Goal: Task Accomplishment & Management: Manage account settings

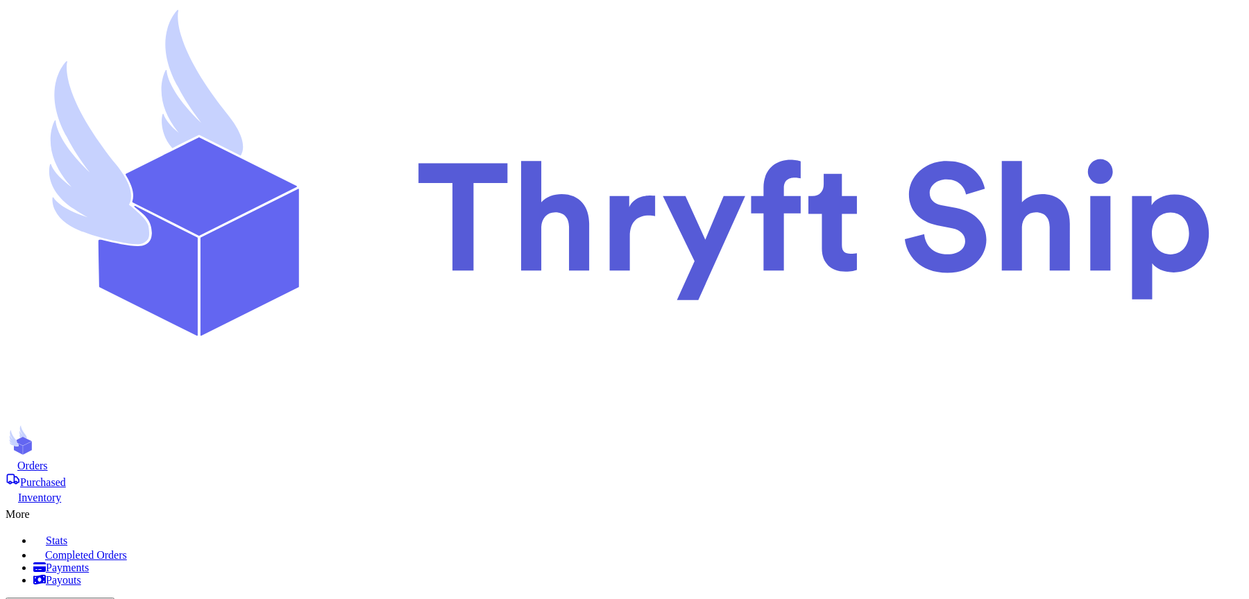
click at [48, 460] on span "Orders" at bounding box center [32, 466] width 31 height 12
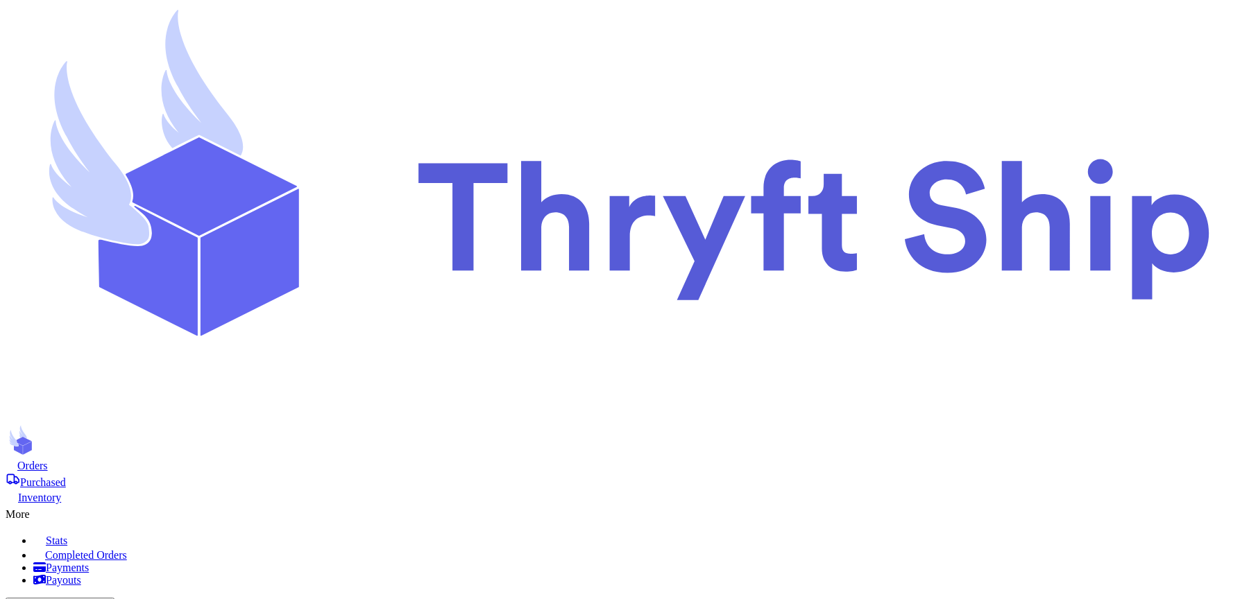
type input "1"
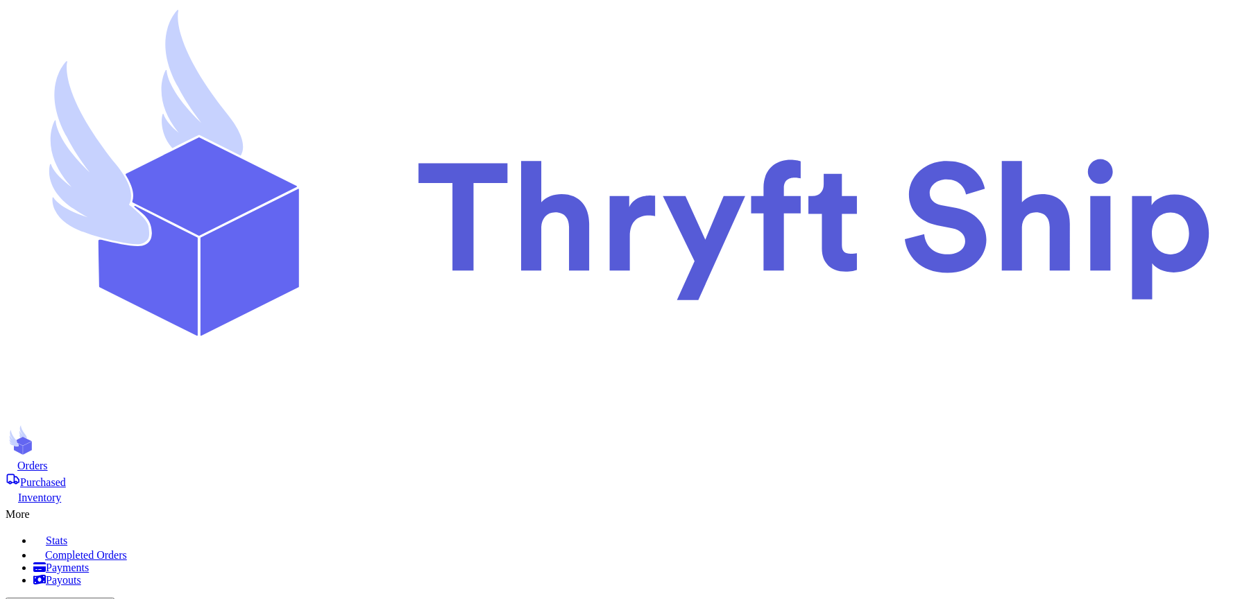
type input "10"
type input "1"
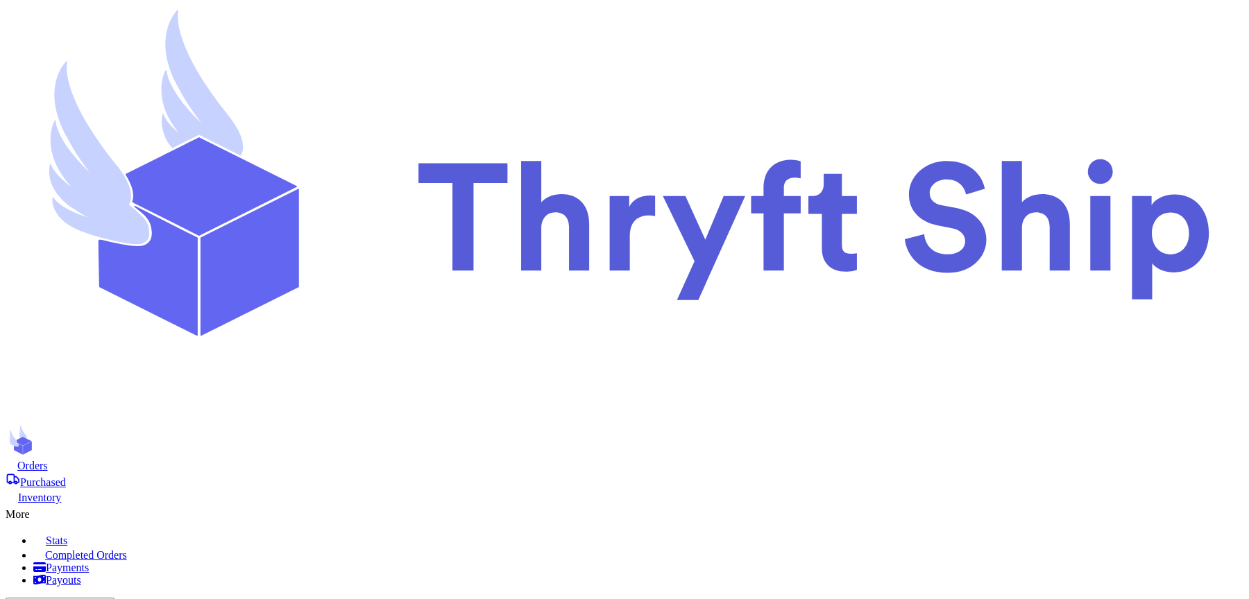
type input "10"
type input "1"
type input "10"
type input "1"
type input "10"
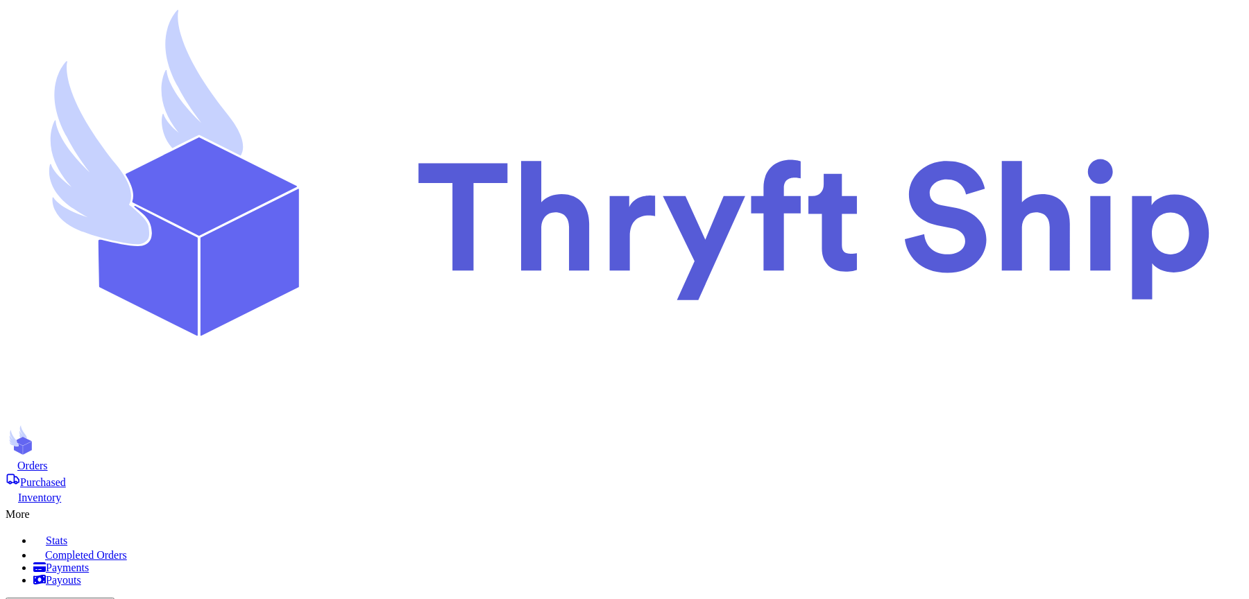
scroll to position [299, 0]
click at [834, 504] on div "More" at bounding box center [624, 512] width 1237 height 17
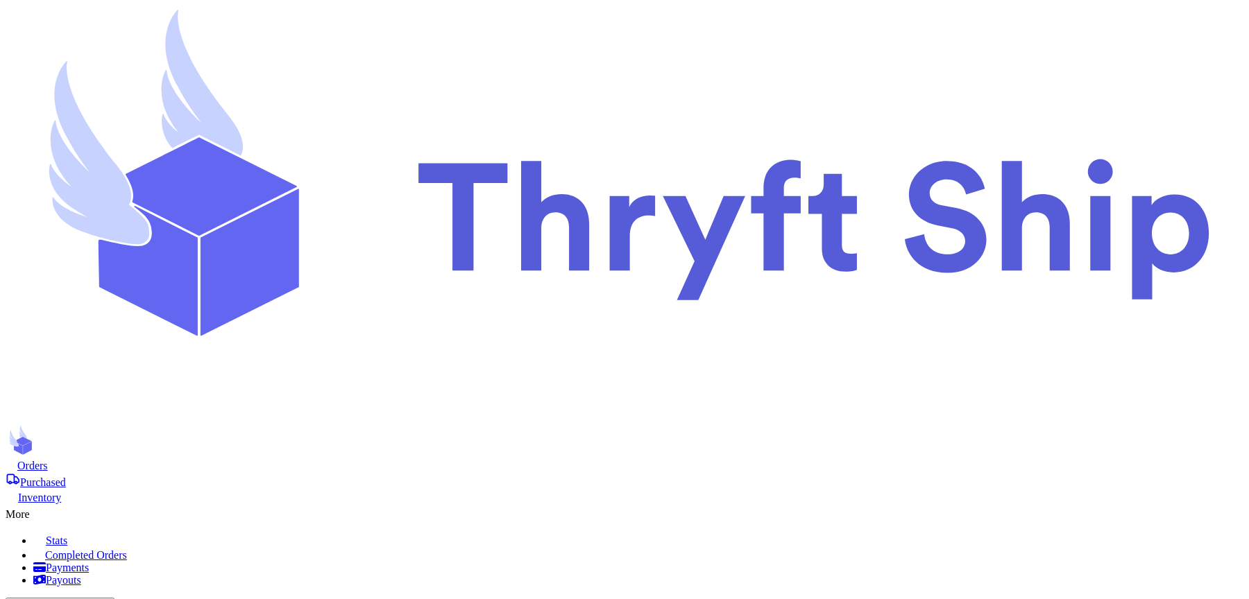
click at [127, 549] on span "Completed Orders" at bounding box center [86, 555] width 82 height 12
click at [66, 477] on span "Purchased" at bounding box center [43, 483] width 46 height 12
click at [248, 459] on div "Orders Purchased Inventory More Stats Completed Orders Payments Payouts" at bounding box center [624, 523] width 1237 height 128
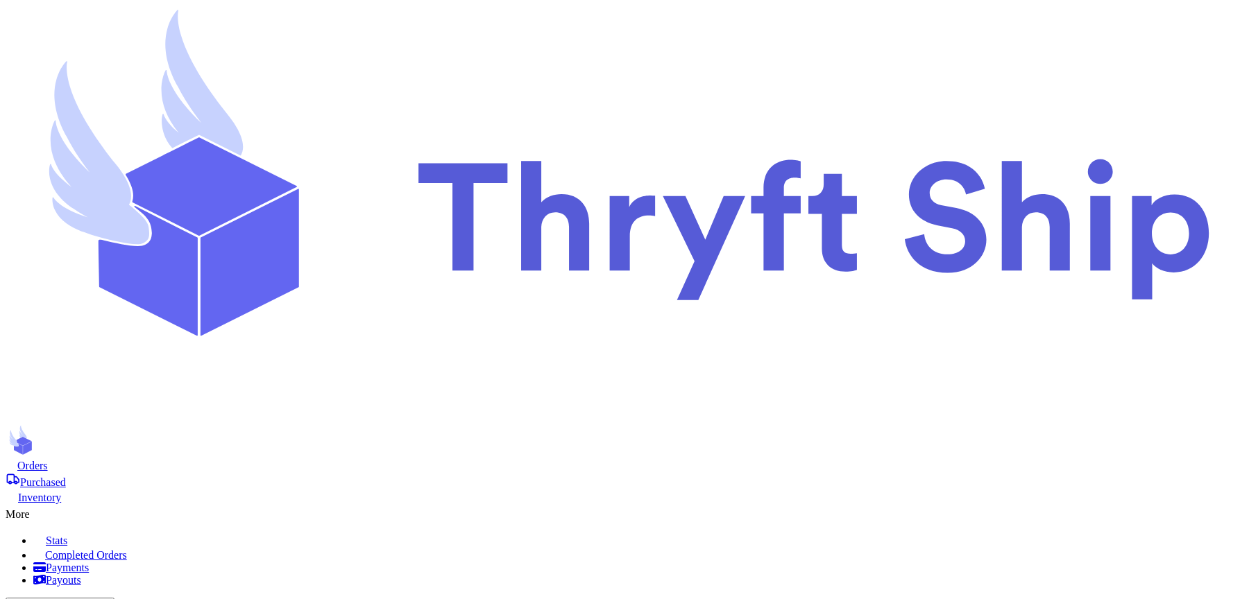
click at [48, 460] on span "Orders" at bounding box center [32, 466] width 31 height 12
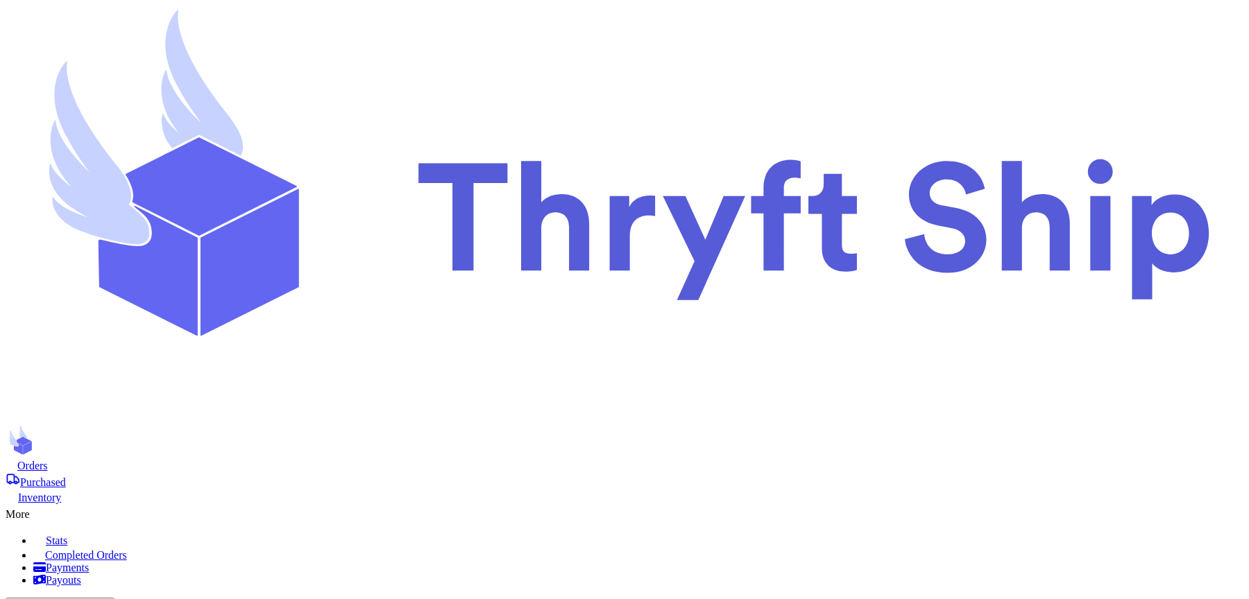
checkbox input "false"
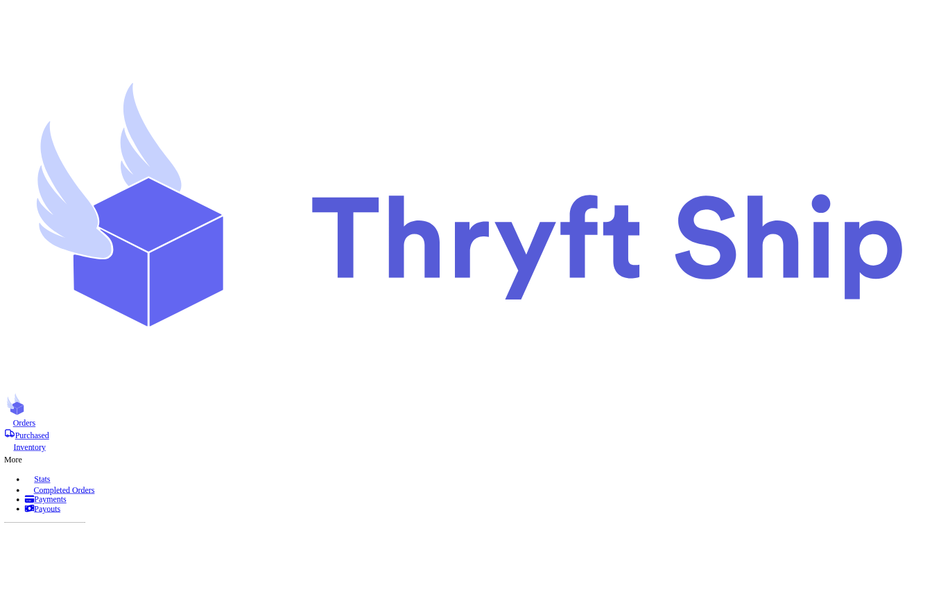
scroll to position [416, 0]
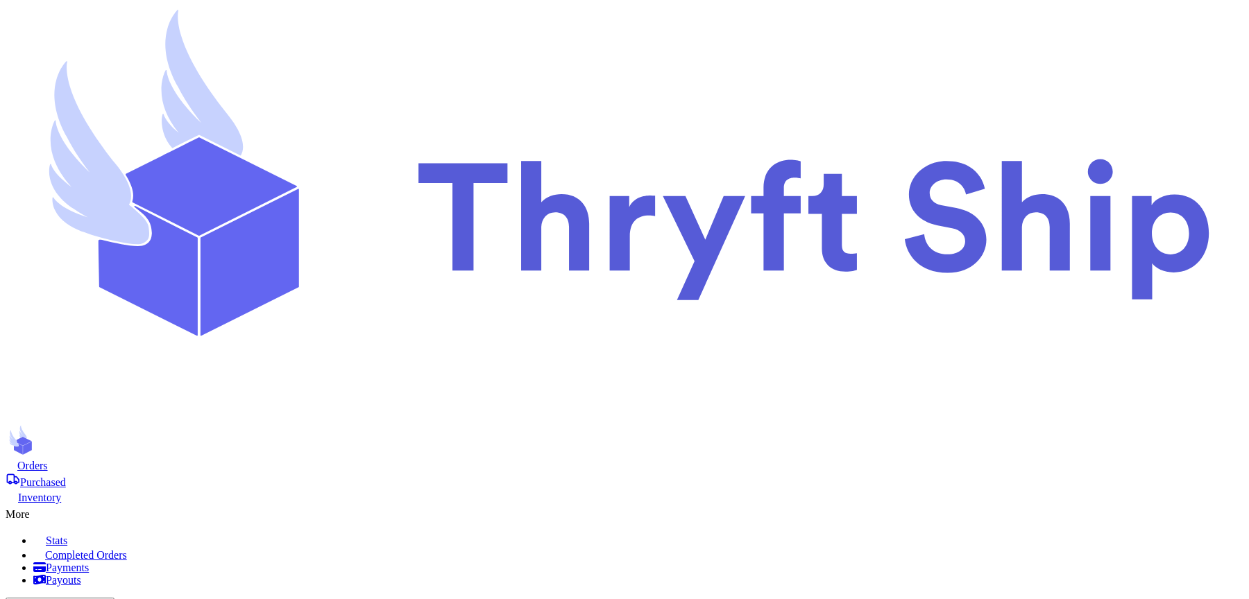
click at [435, 459] on nav "Orders Purchased Inventory More Stats Completed Orders Payments Payouts Copy Cu…" at bounding box center [624, 578] width 1237 height 239
click at [66, 477] on span "Purchased" at bounding box center [43, 483] width 46 height 12
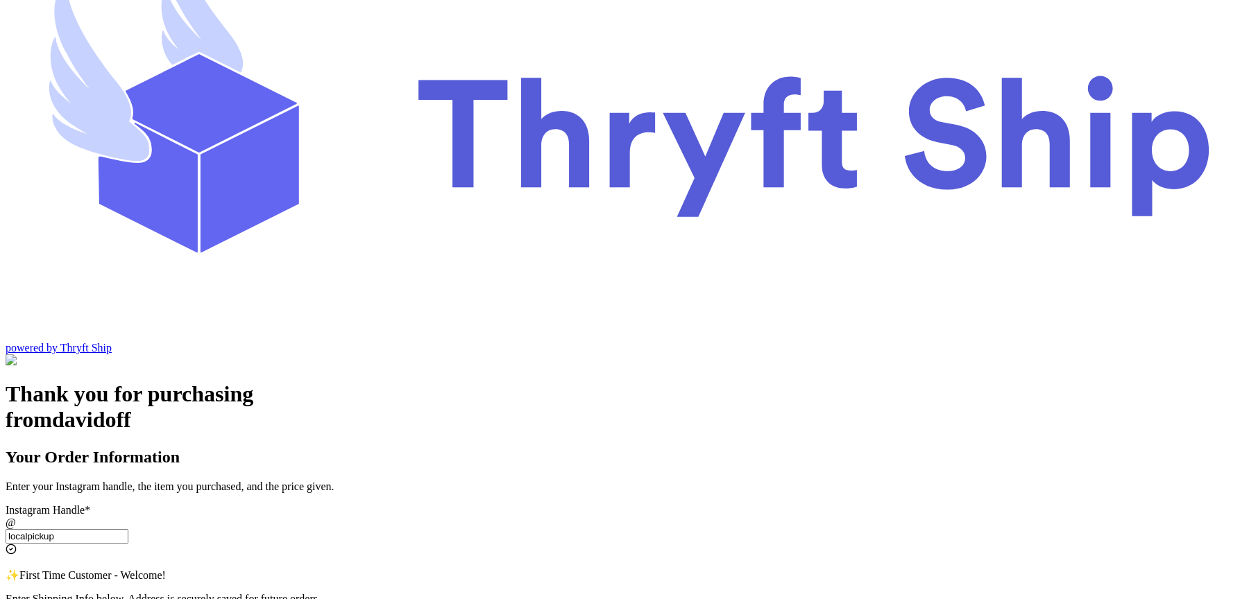
scroll to position [89, 0]
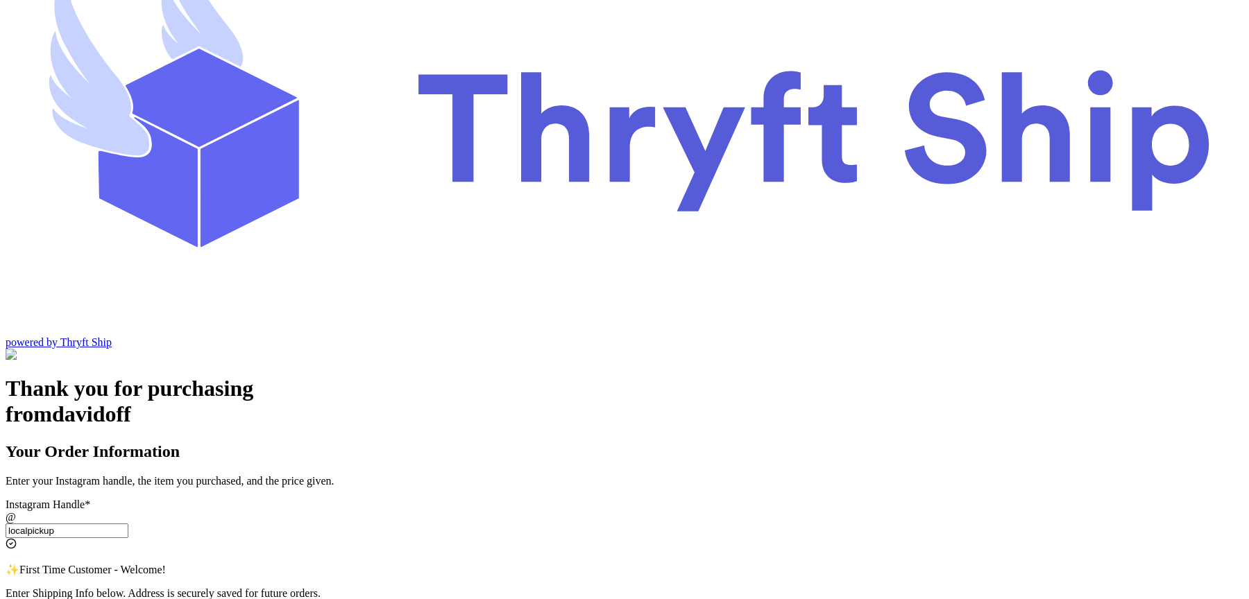
type input "localpickup"
type input "Item 111"
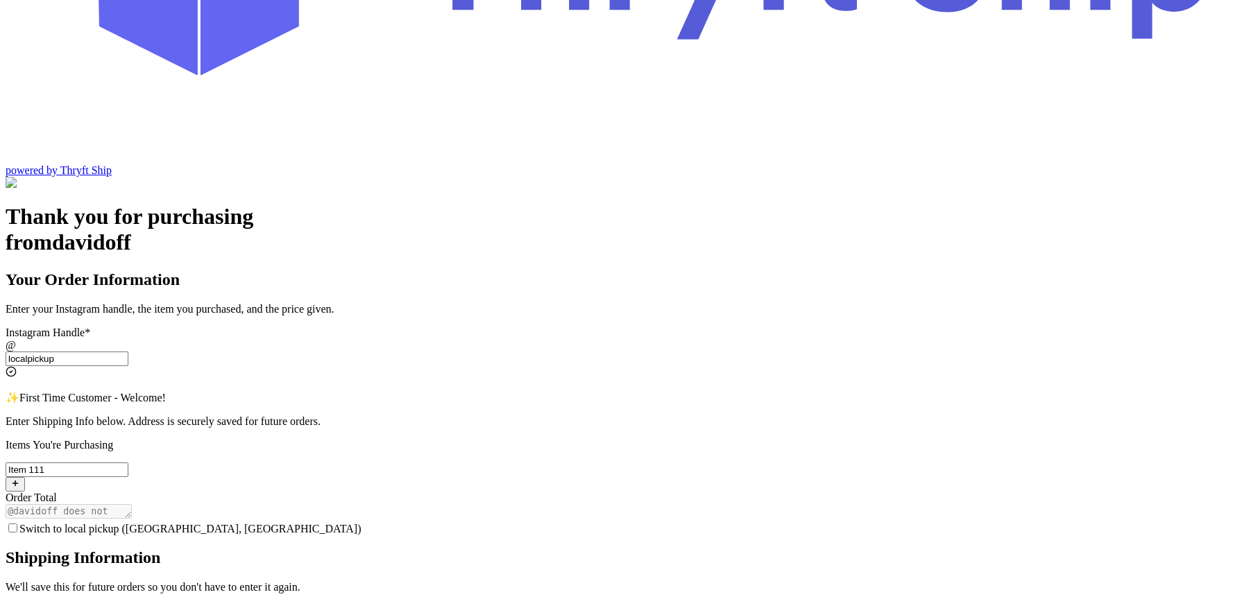
scroll to position [254, 0]
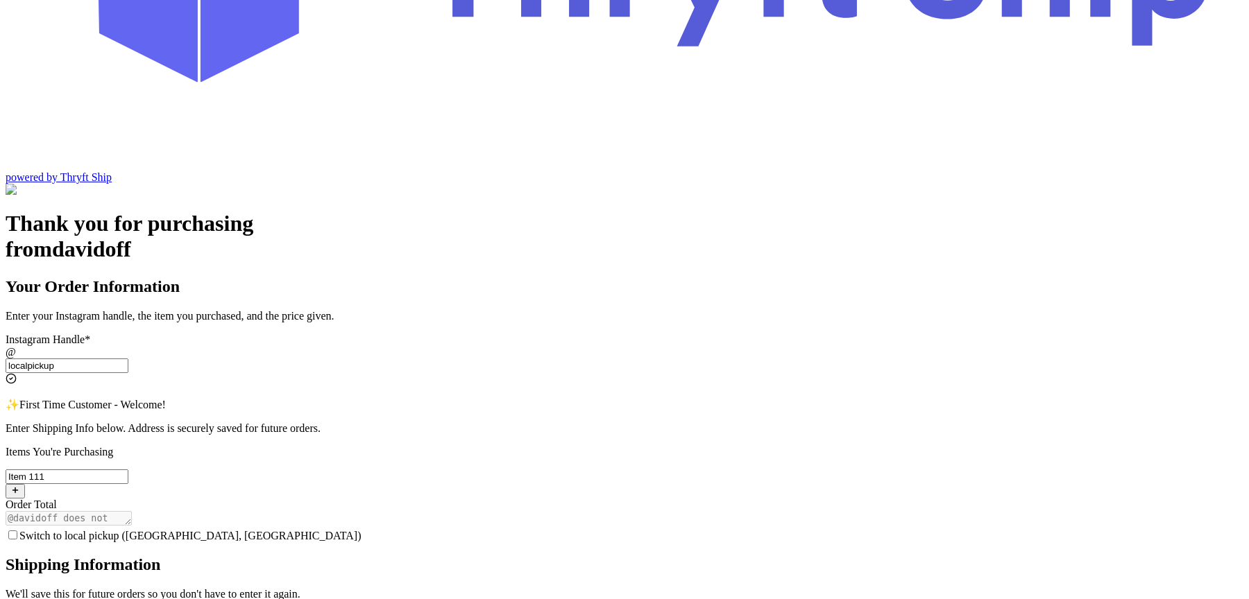
type input "abdul@thryftship.com"
type input "[PERSON_NAME]"
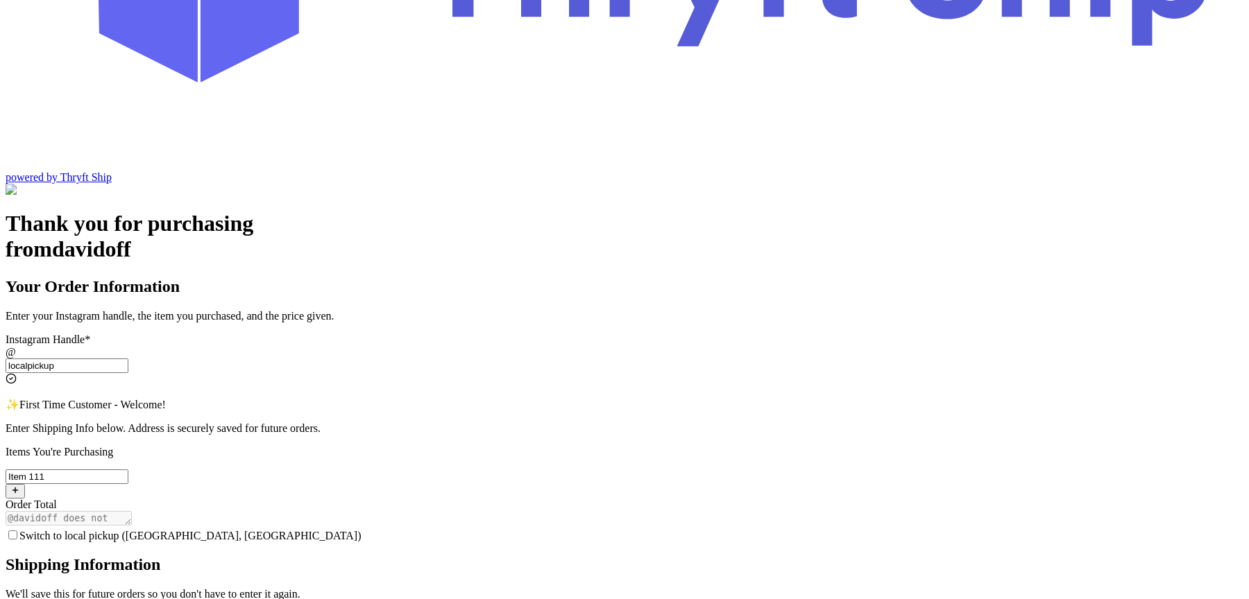
type input "[STREET_ADDRESS][PERSON_NAME]"
type input "[GEOGRAPHIC_DATA]"
type input "93013"
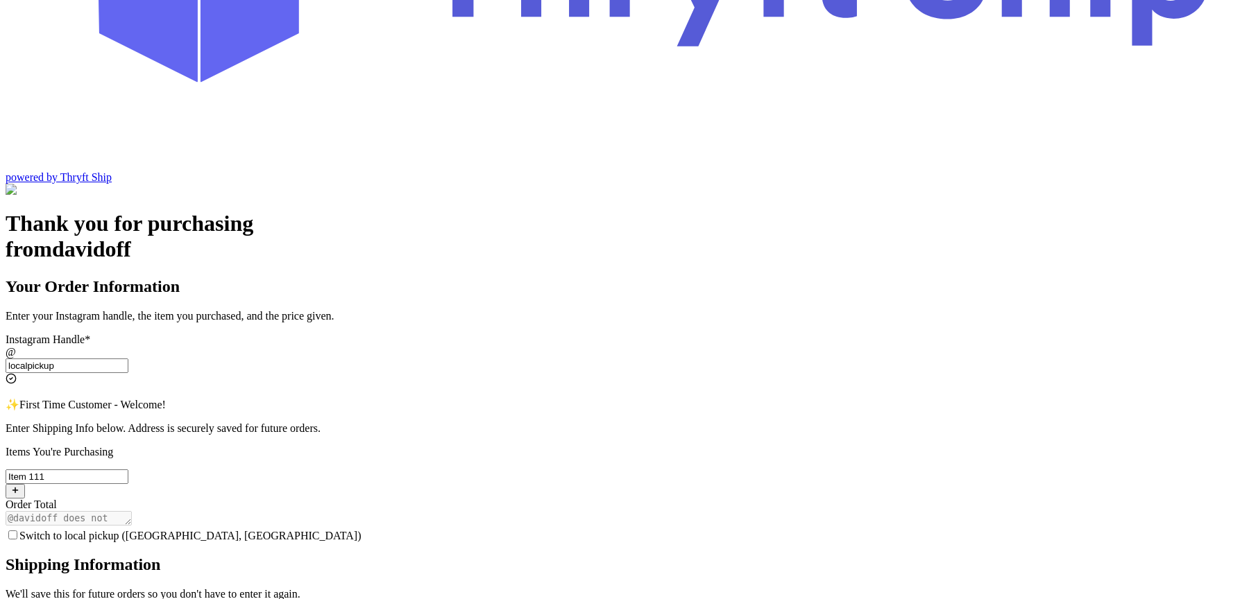
type input "[EMAIL_ADDRESS][DOMAIN_NAME]"
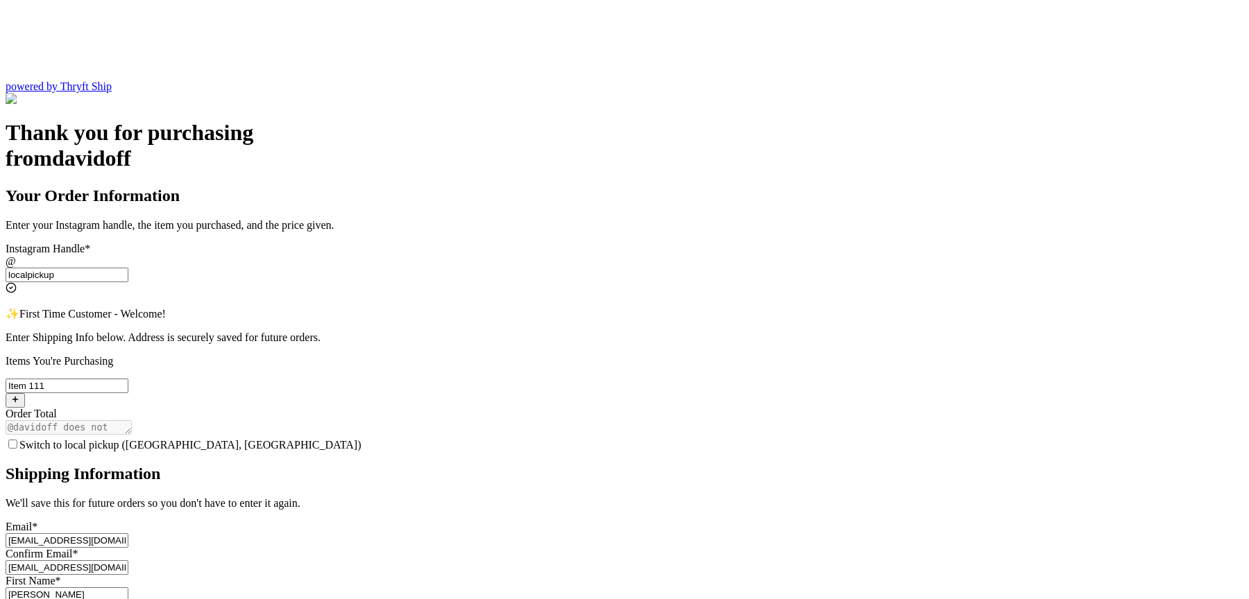
scroll to position [354, 0]
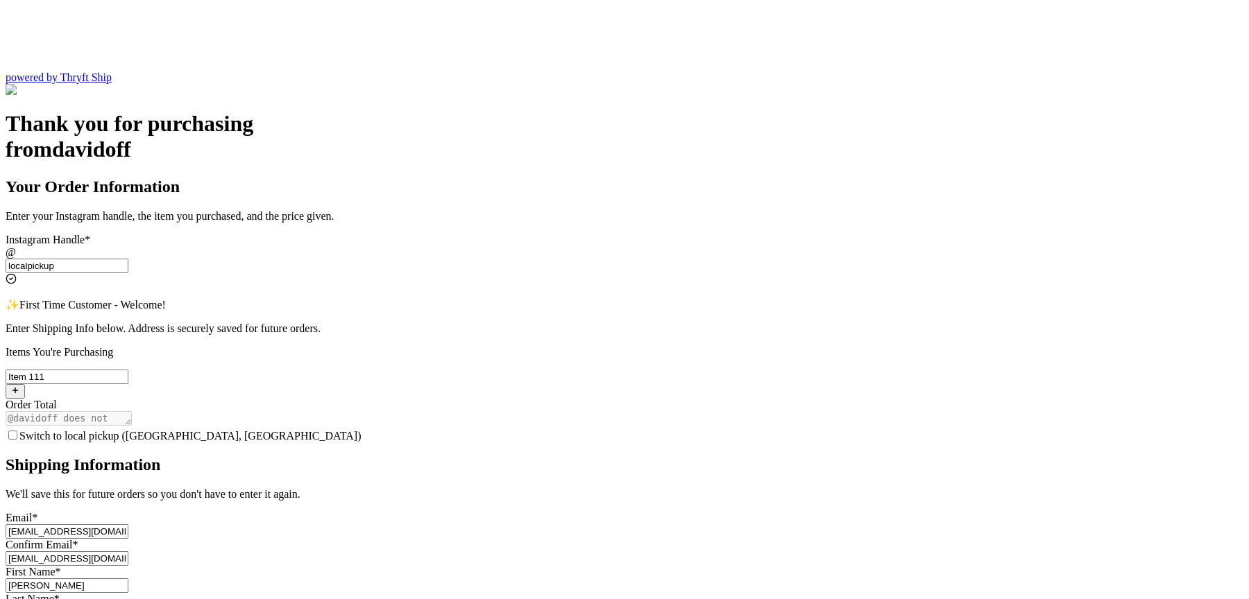
click at [128, 579] on input "Ross" at bounding box center [67, 586] width 123 height 15
type input "Willy"
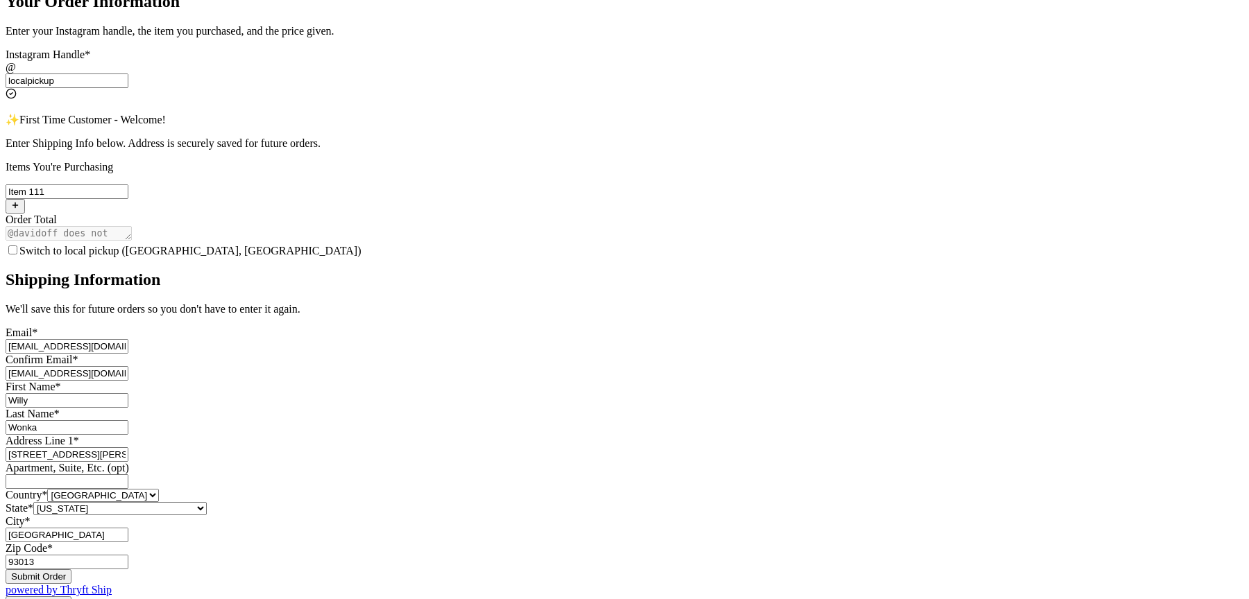
scroll to position [550, 0]
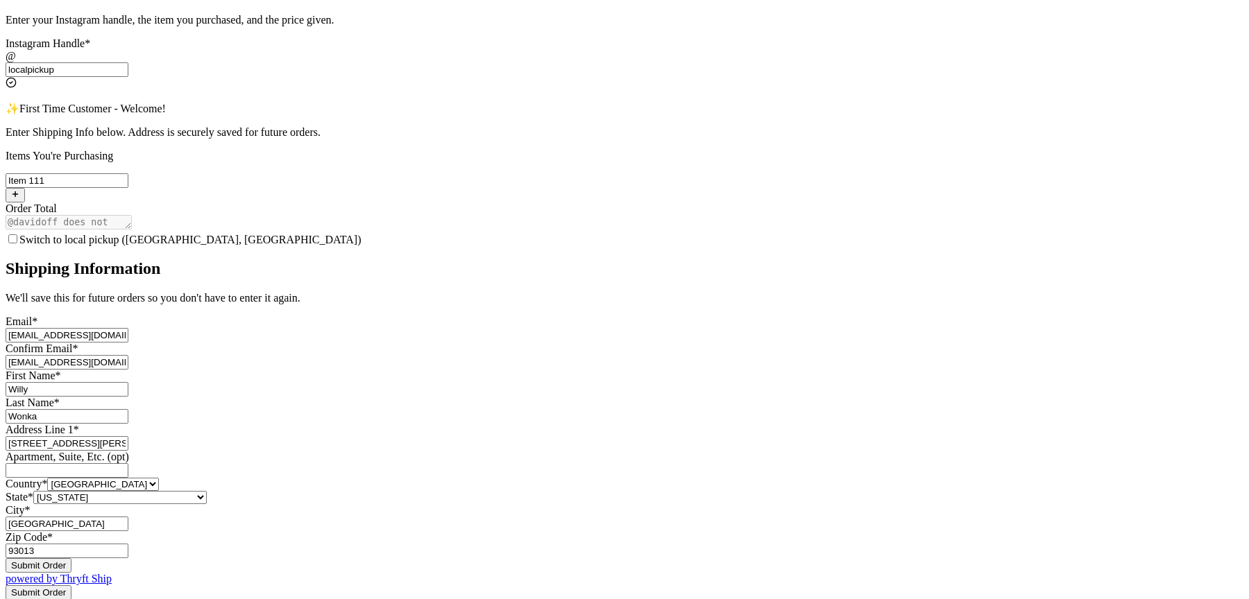
type input "Wonka"
click at [207, 491] on select "Alabama Alaska Arizona Arkansas California Colorado Connecticut Delaware Distri…" at bounding box center [119, 497] width 173 height 13
select select "CA"
click at [207, 491] on select "Alabama Alaska Arizona Arkansas California Colorado Connecticut Delaware Distri…" at bounding box center [119, 497] width 173 height 13
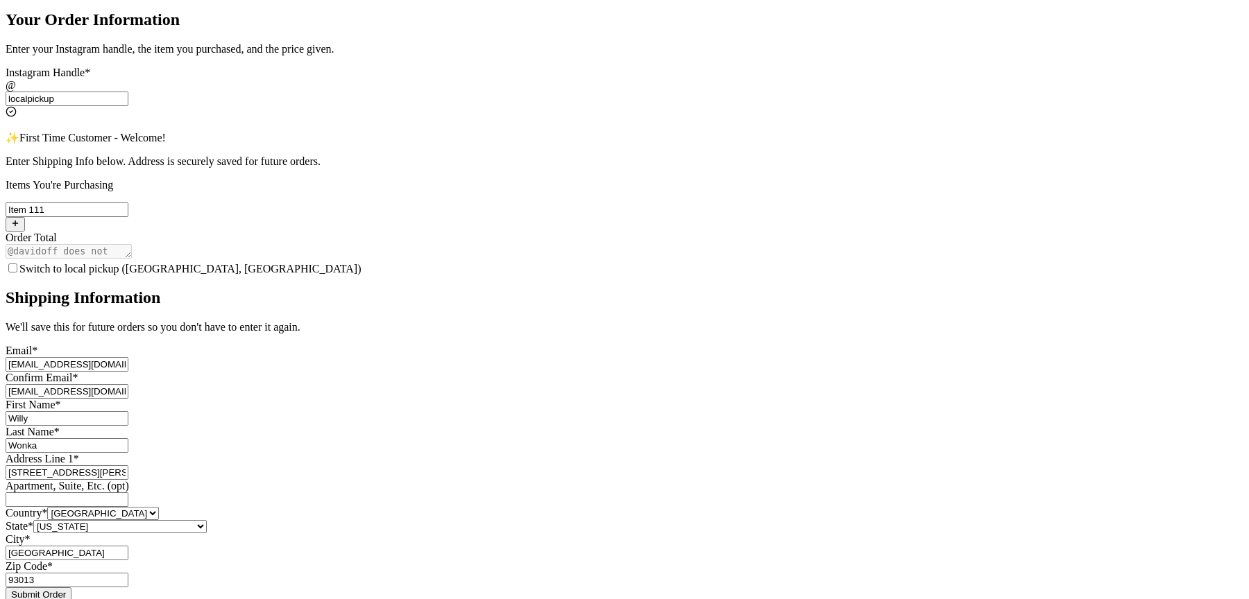
scroll to position [726, 0]
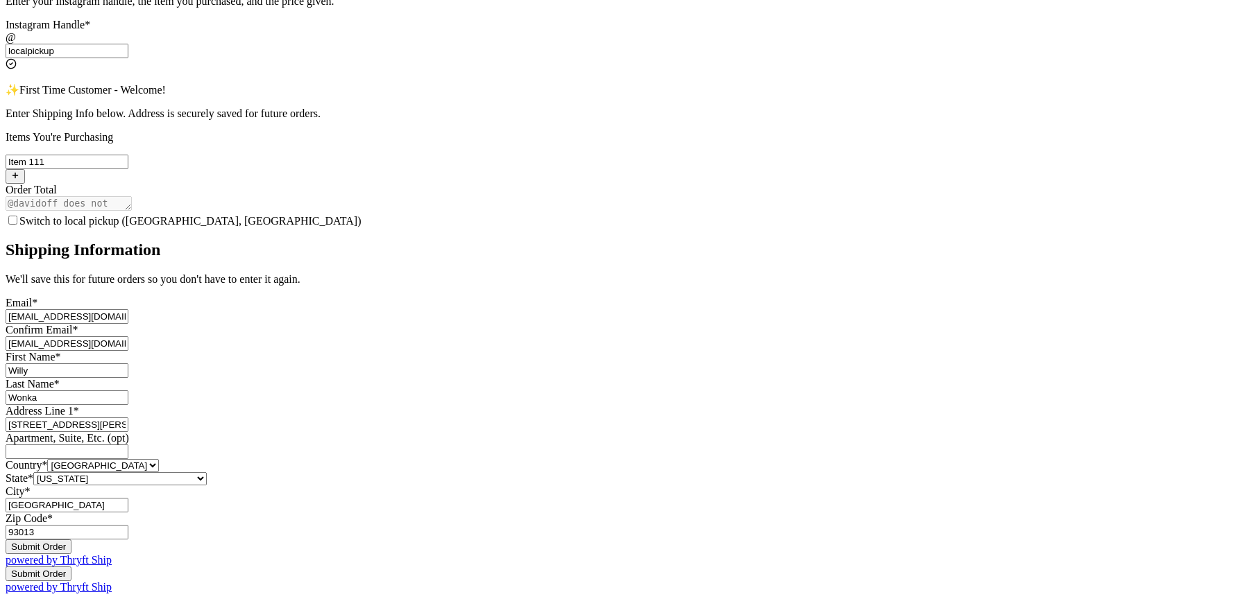
click at [71, 540] on button "Submit Order" at bounding box center [39, 547] width 66 height 15
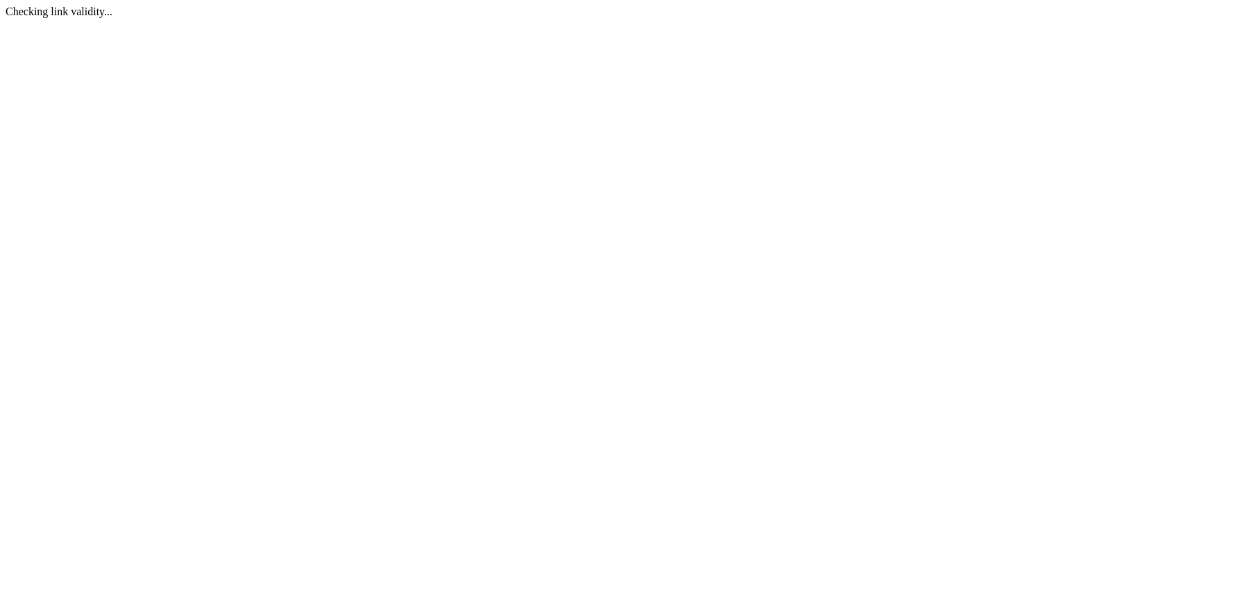
scroll to position [0, 0]
select select "CA"
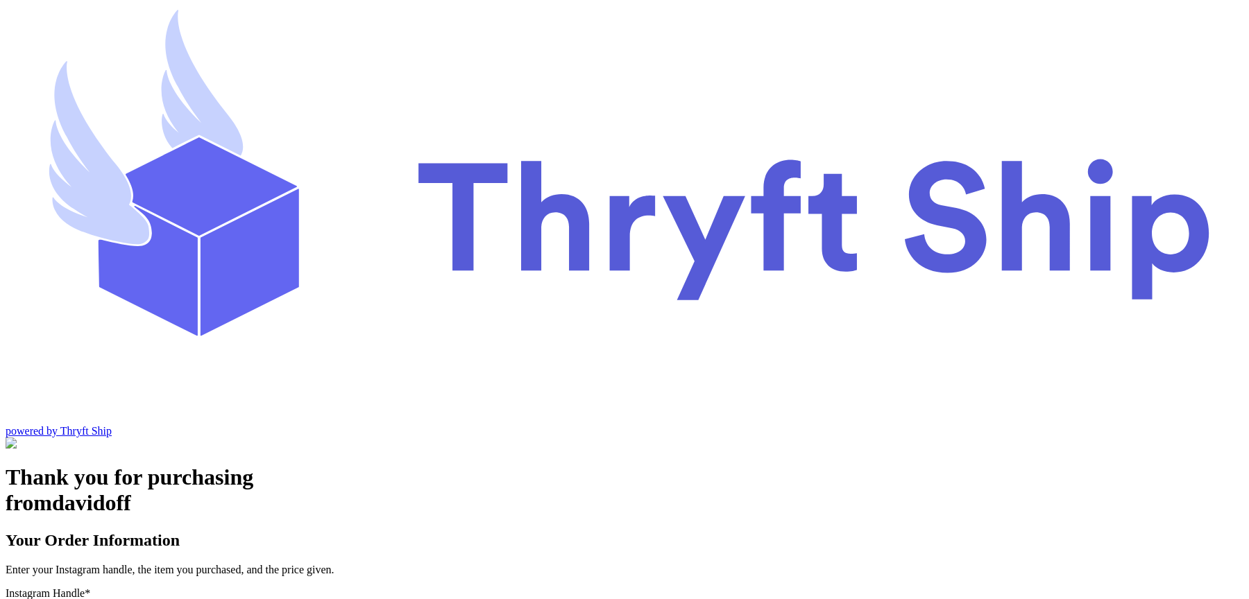
type input "localpickup"
select select "CA"
type input "[GEOGRAPHIC_DATA]"
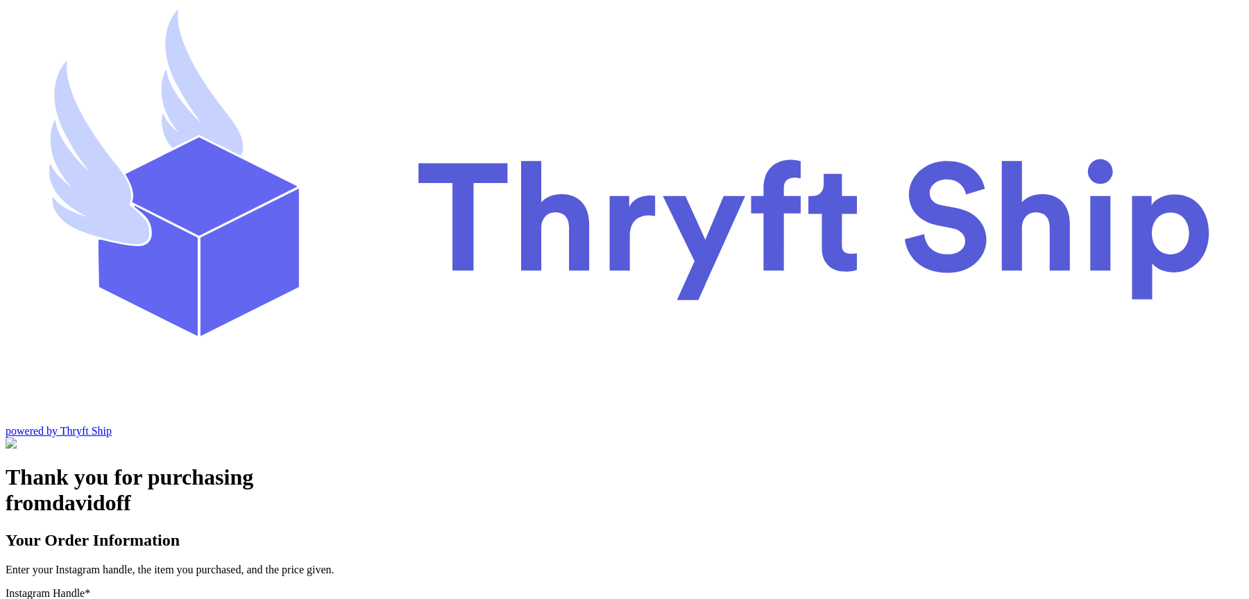
type input "93013"
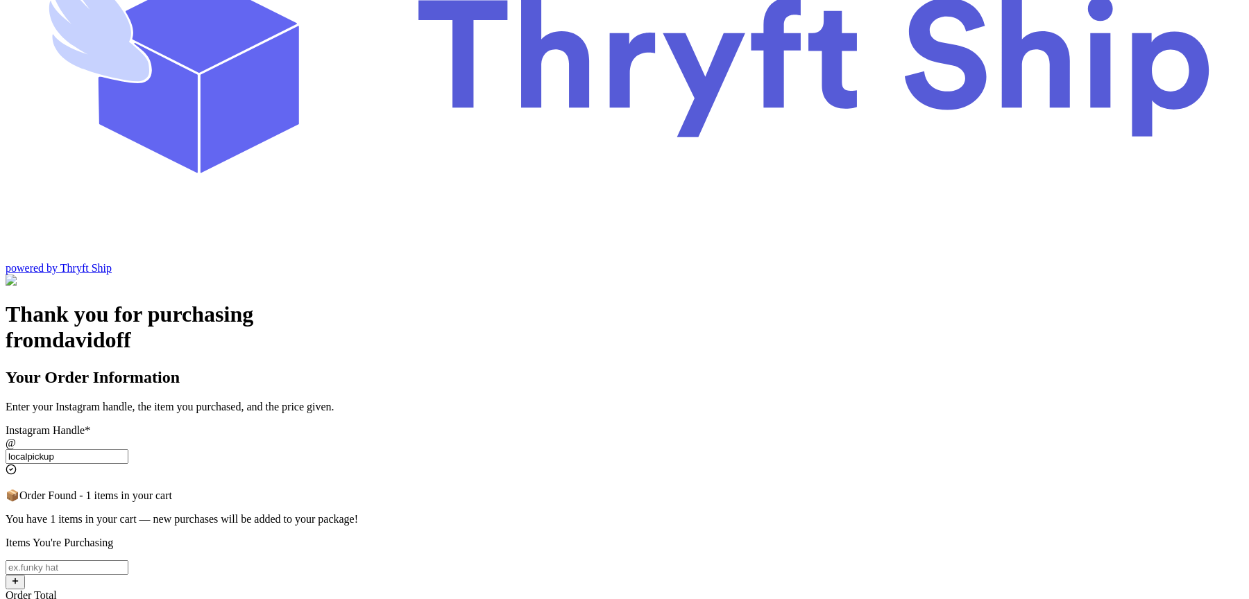
scroll to position [171, 0]
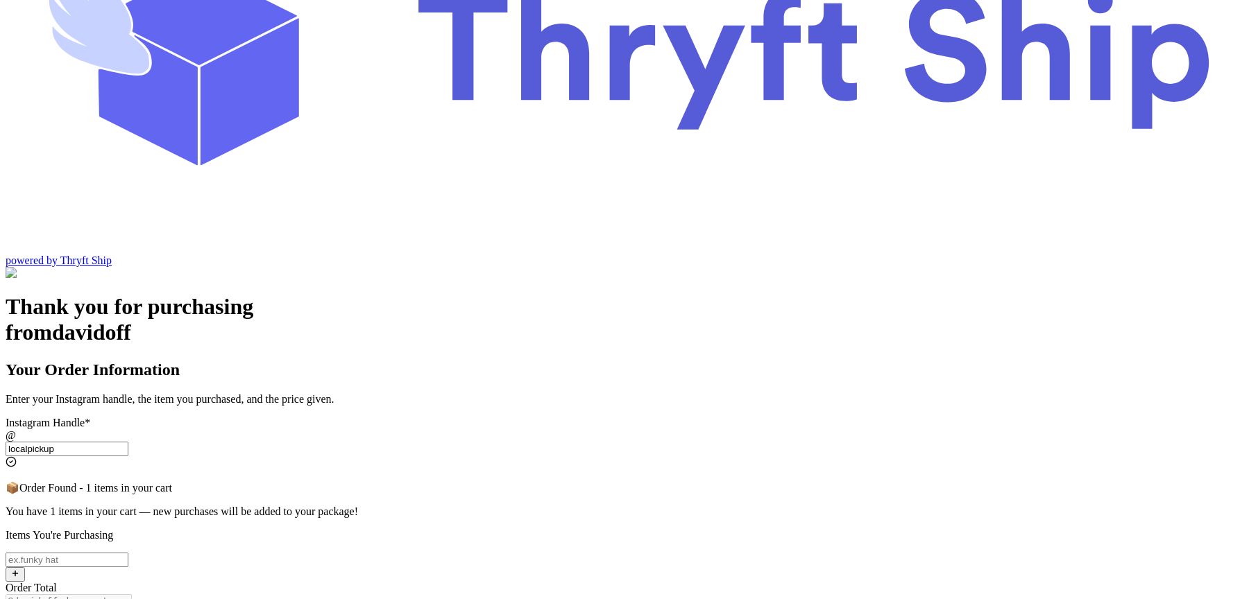
type input "localpickup"
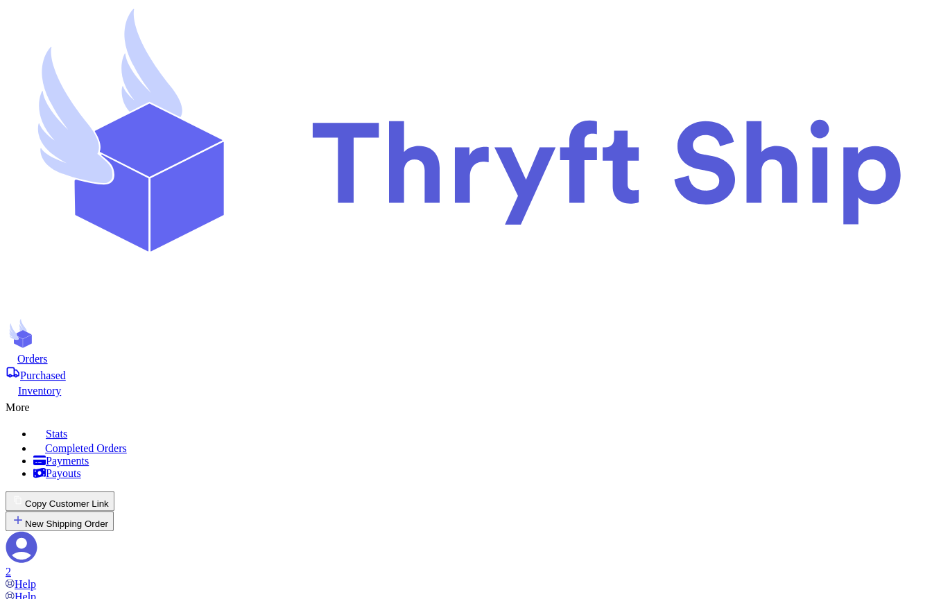
drag, startPoint x: 819, startPoint y: 198, endPoint x: 918, endPoint y: 198, distance: 99.9
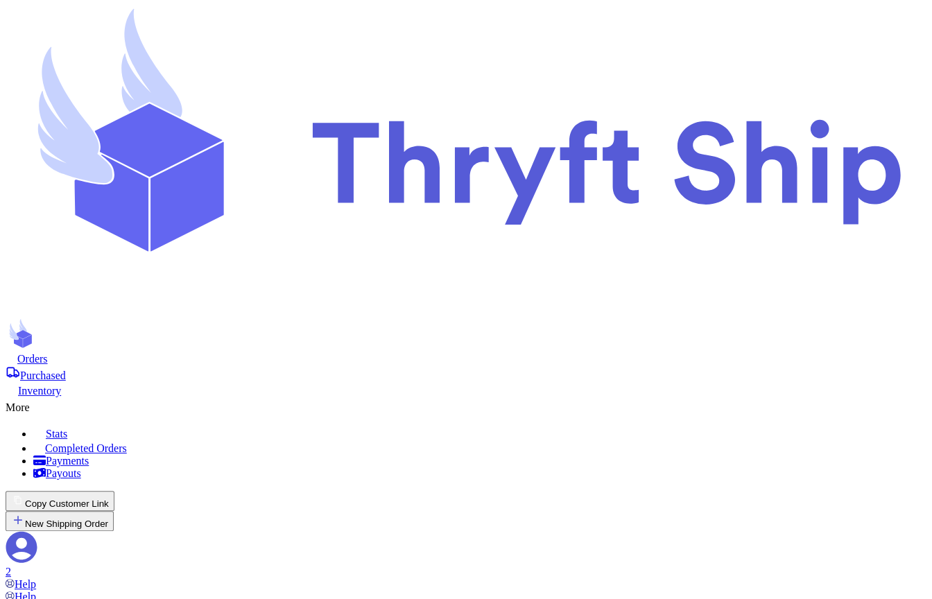
click at [521, 397] on div "More" at bounding box center [466, 405] width 921 height 17
click at [535, 397] on div "More" at bounding box center [466, 405] width 921 height 17
click at [511, 440] on link "Completed Orders" at bounding box center [479, 447] width 893 height 15
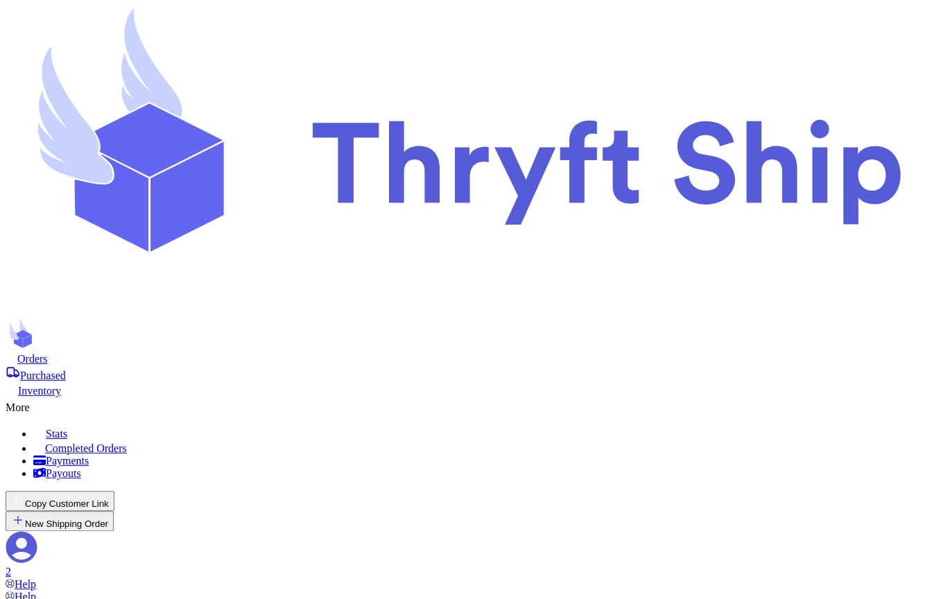
click at [48, 353] on span "Orders" at bounding box center [32, 359] width 31 height 12
click at [528, 397] on div "More" at bounding box center [466, 405] width 921 height 17
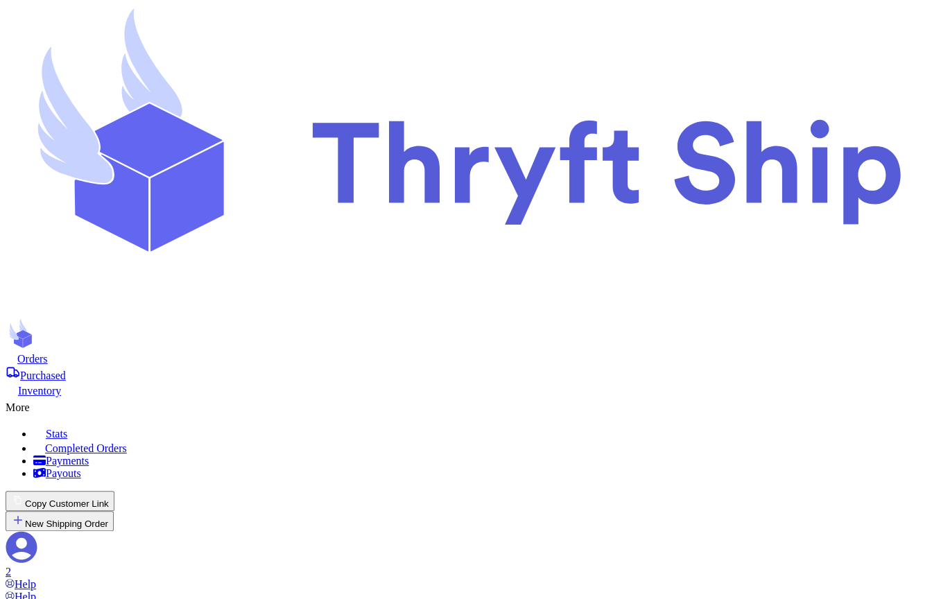
click at [127, 443] on span "Completed Orders" at bounding box center [86, 449] width 82 height 12
click at [48, 353] on span "Orders" at bounding box center [32, 359] width 31 height 12
click at [530, 397] on div "More" at bounding box center [466, 405] width 921 height 17
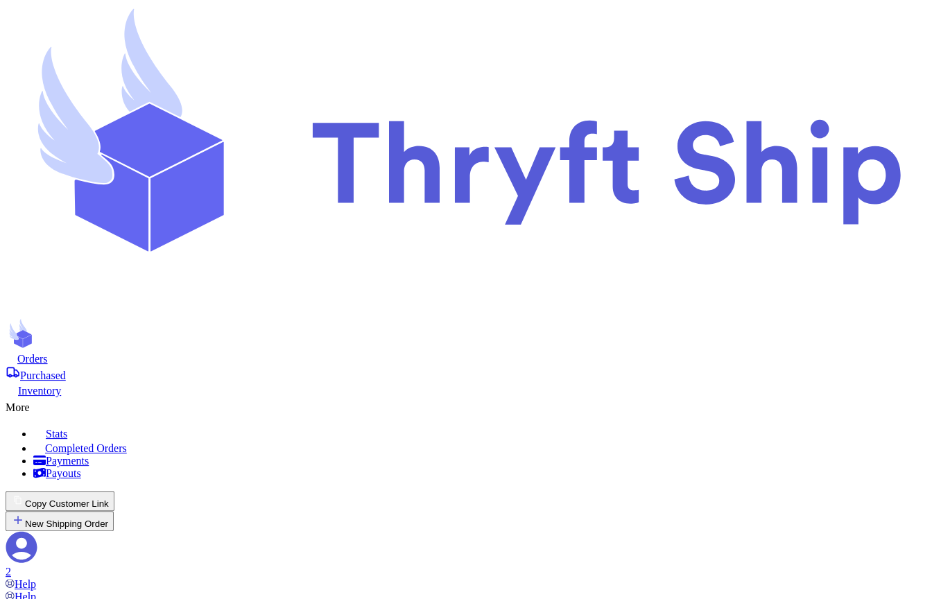
click at [127, 443] on span "Completed Orders" at bounding box center [86, 449] width 82 height 12
click at [48, 353] on span "Orders" at bounding box center [32, 359] width 31 height 12
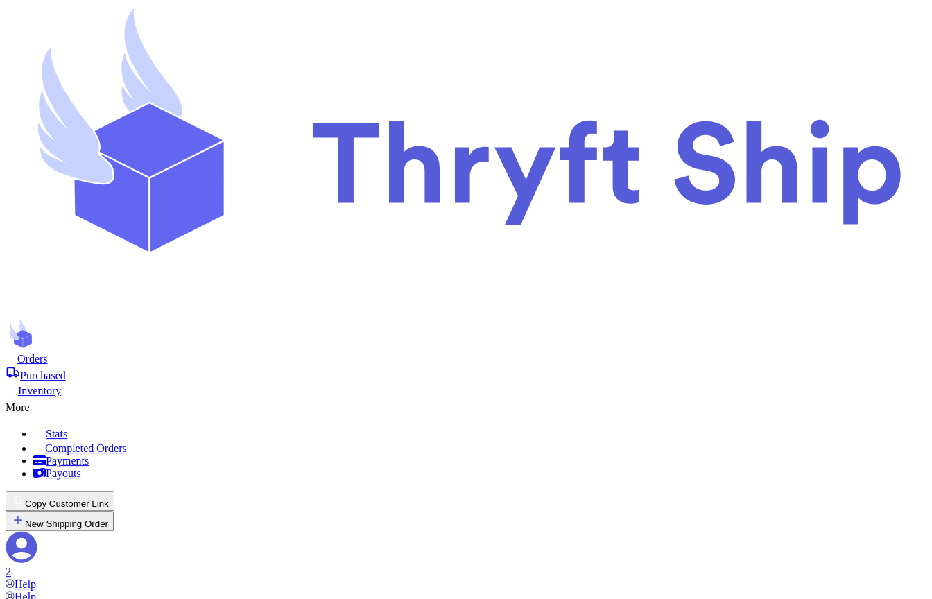
click at [66, 370] on span "Purchased" at bounding box center [43, 376] width 46 height 12
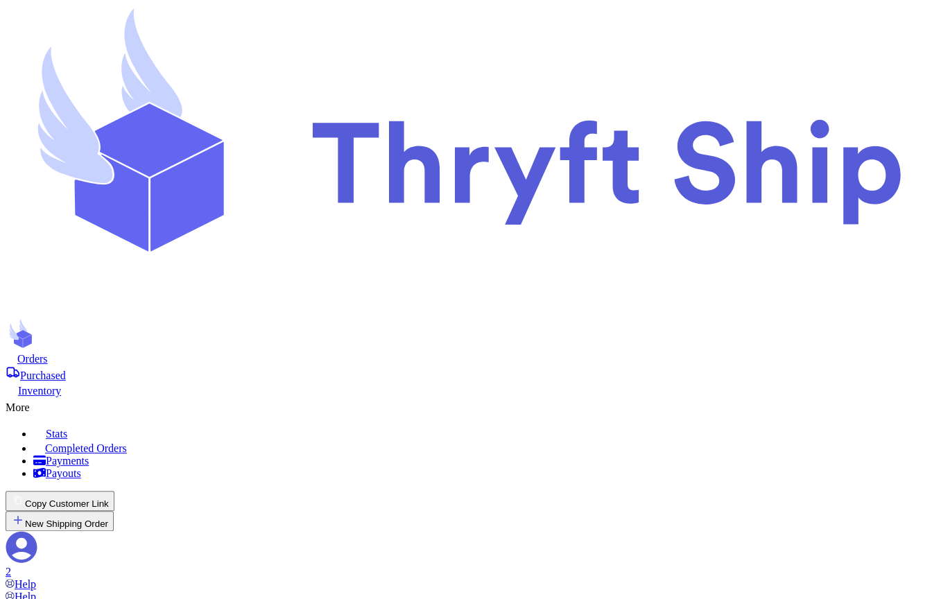
click at [526, 397] on div "More" at bounding box center [466, 405] width 921 height 17
click at [127, 443] on span "Completed Orders" at bounding box center [86, 449] width 82 height 12
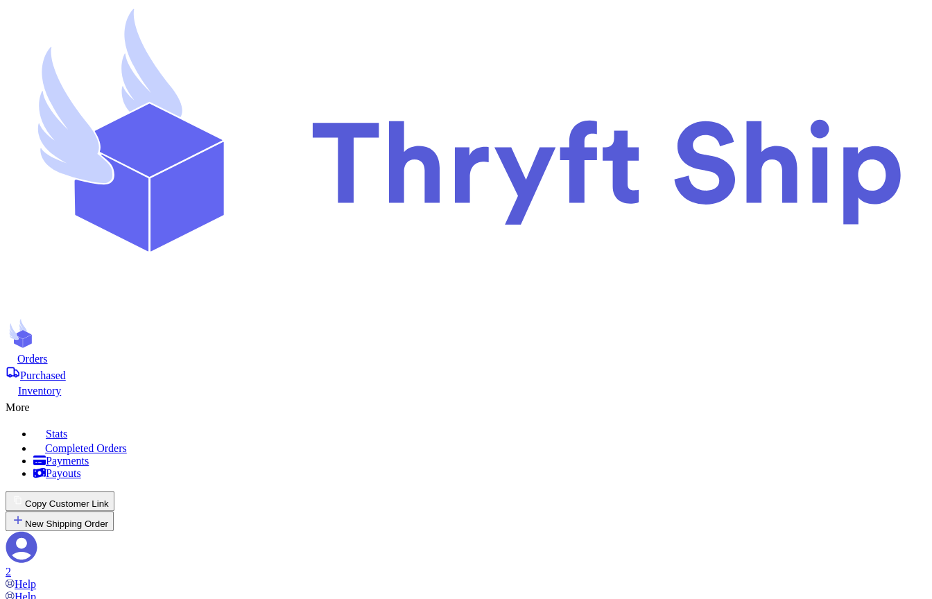
click at [48, 353] on span "Orders" at bounding box center [32, 359] width 31 height 12
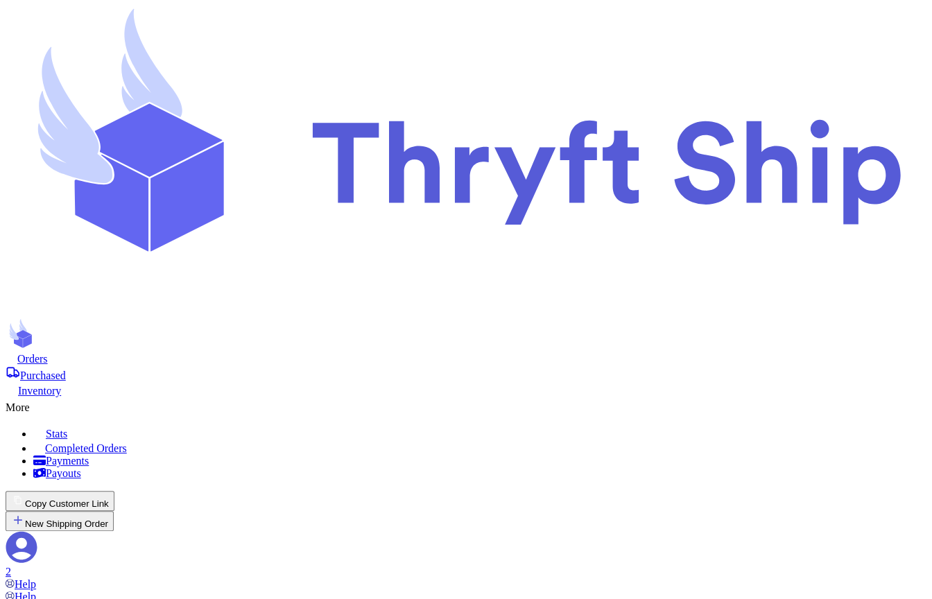
click at [524, 397] on div "More" at bounding box center [466, 405] width 921 height 17
click at [127, 443] on span "Completed Orders" at bounding box center [86, 449] width 82 height 12
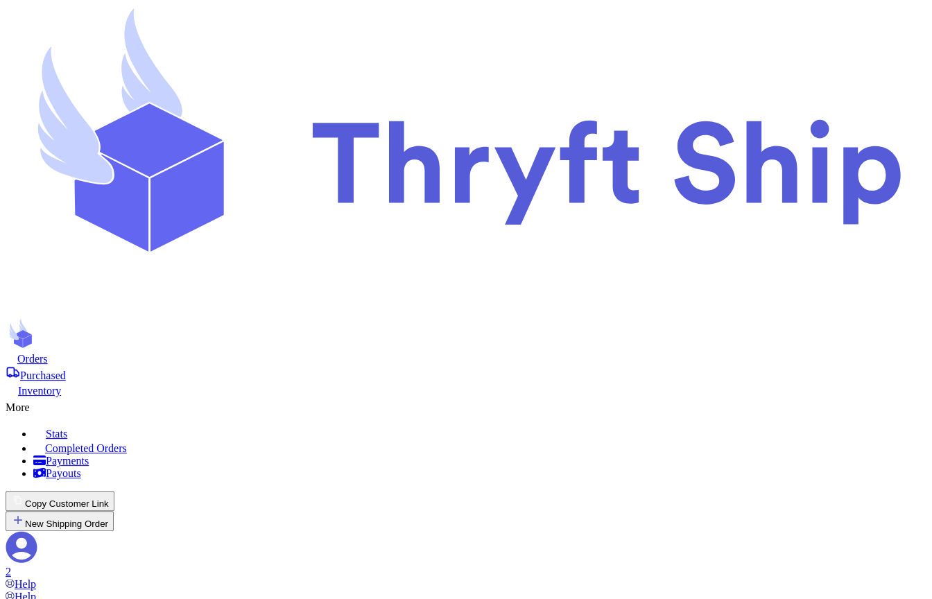
click at [48, 353] on span "Orders" at bounding box center [32, 359] width 31 height 12
click at [515, 397] on div "More" at bounding box center [466, 405] width 921 height 17
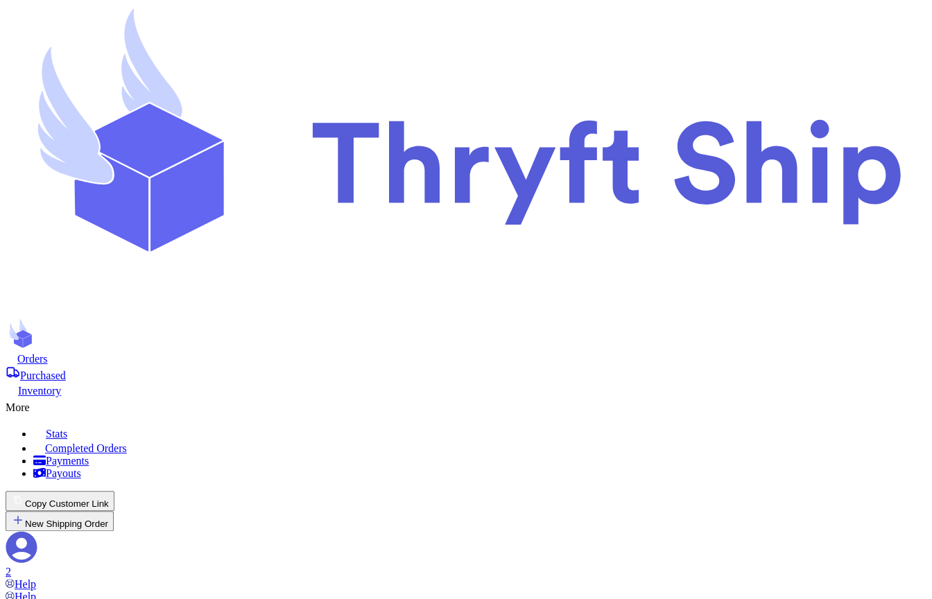
click at [127, 443] on span "Completed Orders" at bounding box center [86, 449] width 82 height 12
click at [48, 353] on span "Orders" at bounding box center [32, 359] width 31 height 12
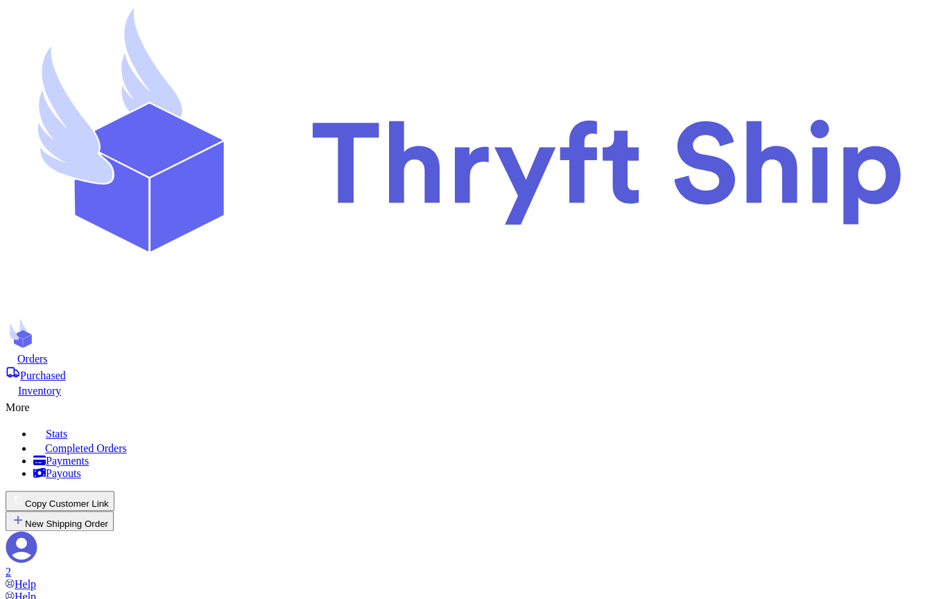
click at [527, 397] on div "More" at bounding box center [466, 405] width 921 height 17
click at [127, 443] on span "Completed Orders" at bounding box center [86, 449] width 82 height 12
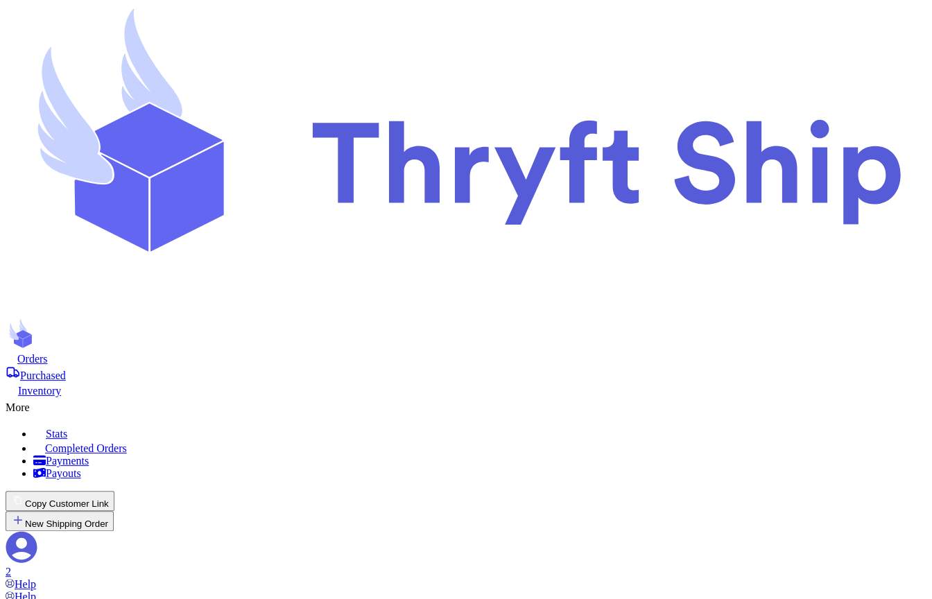
click at [191, 352] on nav "Orders Purchased Inventory More Stats Completed Orders Payments Payouts Copy Cu…" at bounding box center [466, 471] width 921 height 239
click at [48, 353] on span "Orders" at bounding box center [32, 359] width 31 height 12
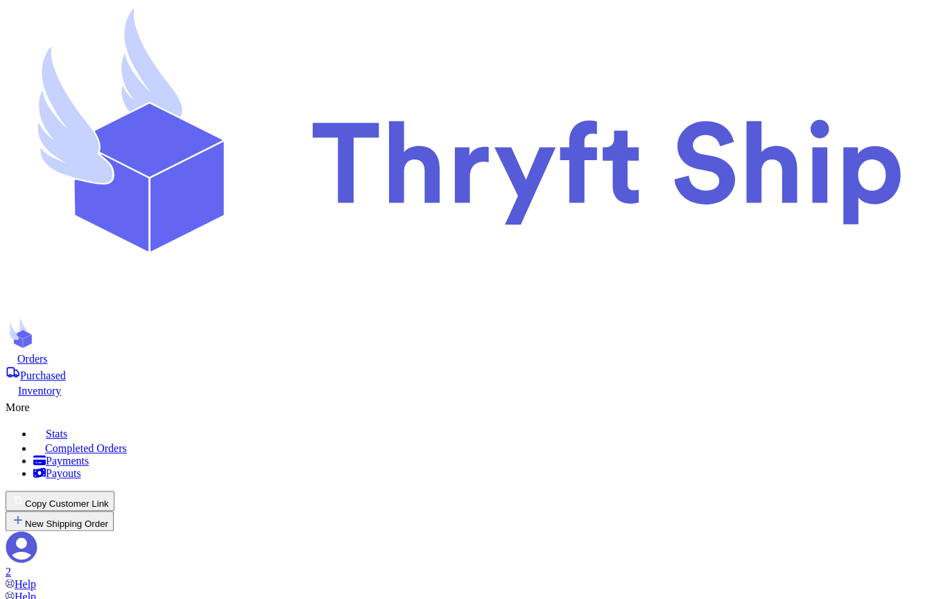
scroll to position [0, 0]
click at [44, 397] on icon at bounding box center [37, 404] width 14 height 14
click at [127, 443] on span "Completed Orders" at bounding box center [86, 449] width 82 height 12
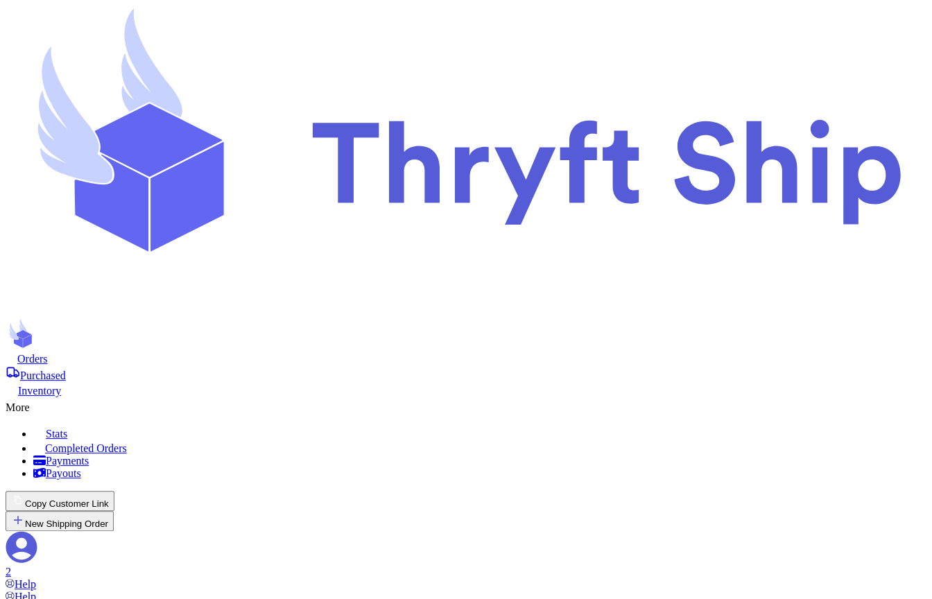
click at [48, 353] on span "Orders" at bounding box center [32, 359] width 31 height 12
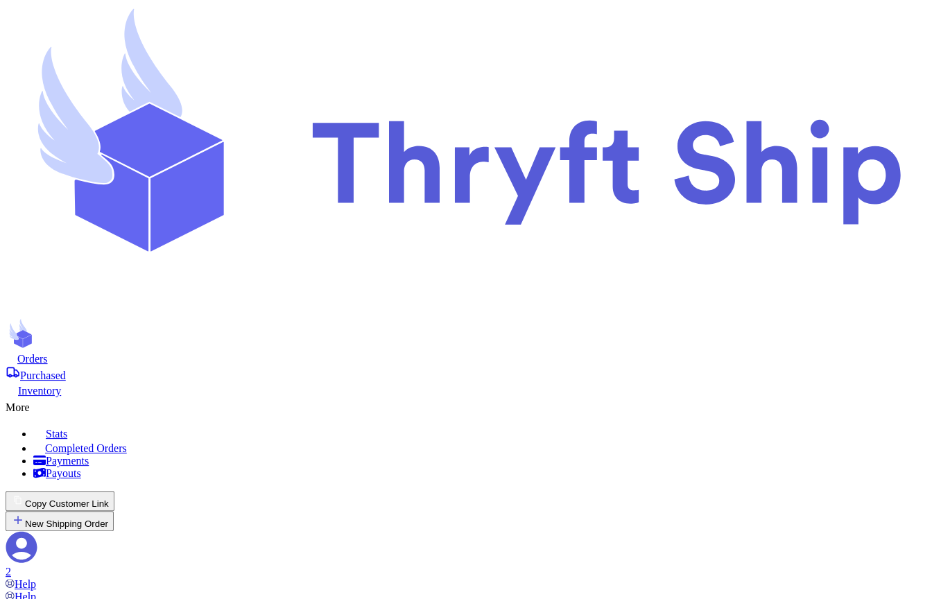
scroll to position [71, 0]
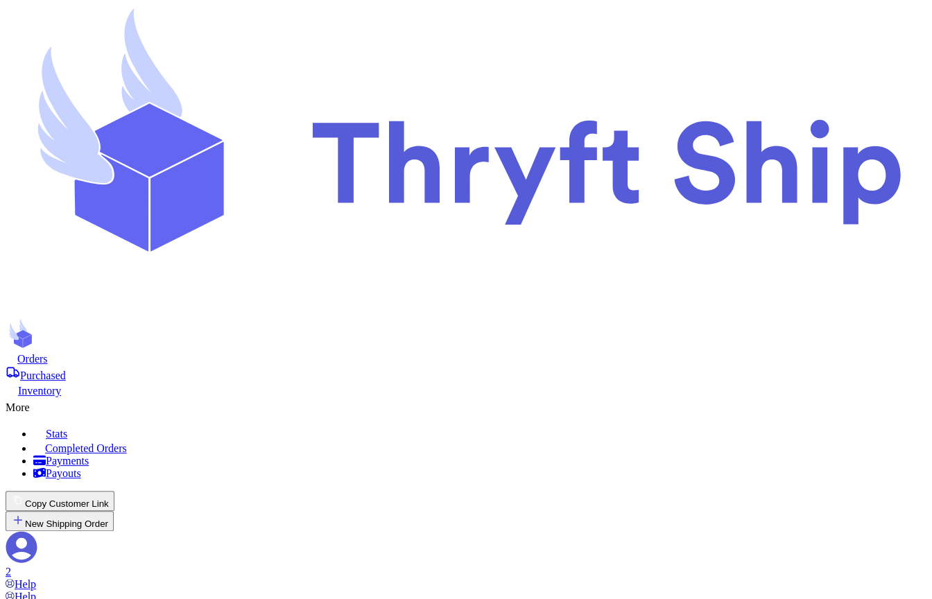
type input "Item 102"
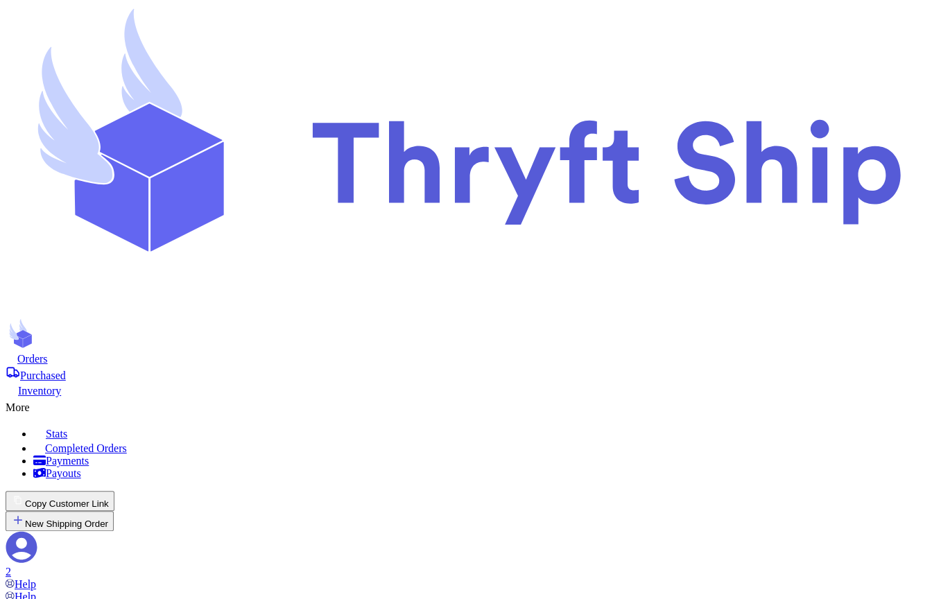
click at [536, 397] on div "More" at bounding box center [466, 405] width 921 height 17
click at [127, 443] on span "Completed Orders" at bounding box center [86, 449] width 82 height 12
click at [48, 353] on span "Orders" at bounding box center [32, 359] width 31 height 12
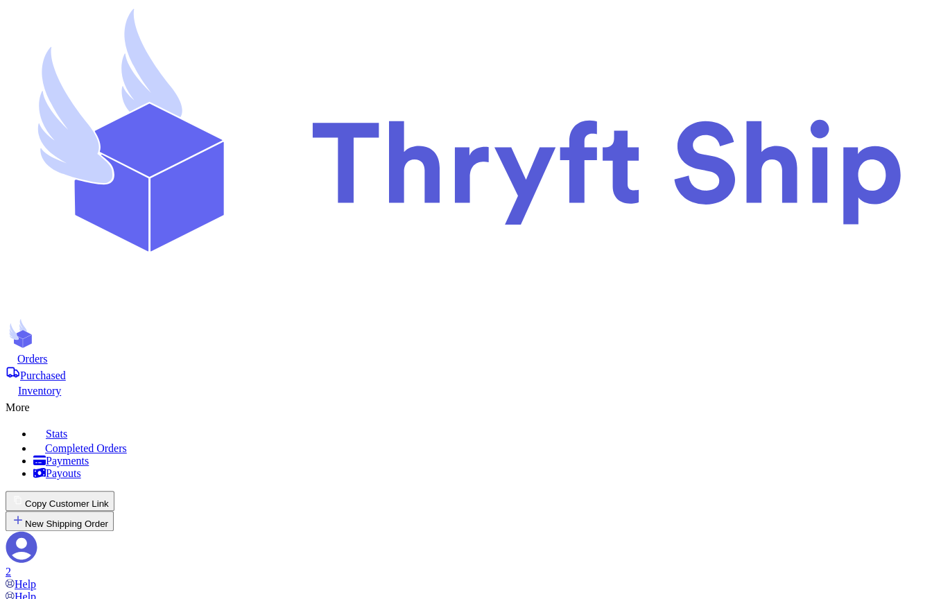
click at [532, 397] on div "More" at bounding box center [466, 405] width 921 height 17
click at [127, 443] on span "Completed Orders" at bounding box center [86, 449] width 82 height 12
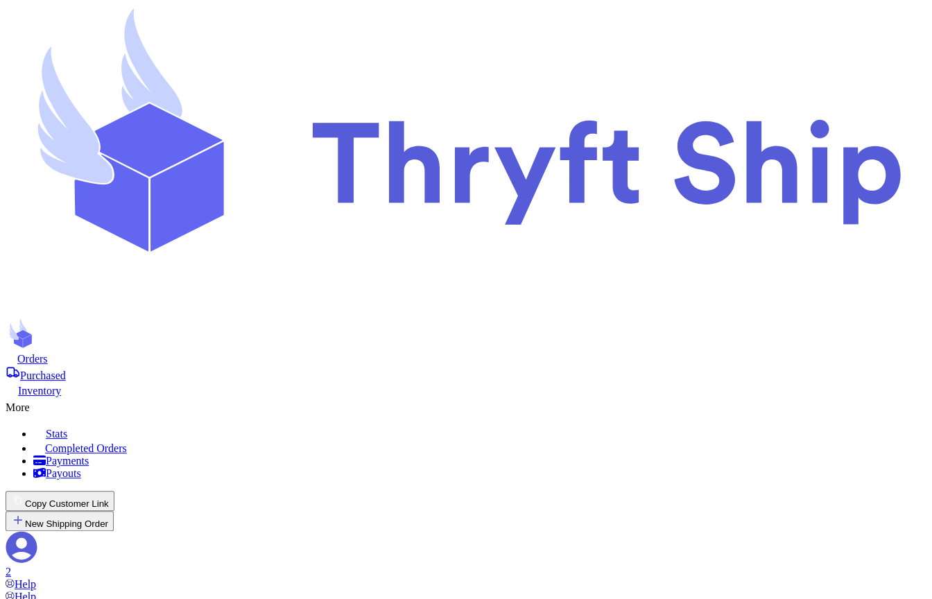
click at [48, 353] on span "Orders" at bounding box center [32, 359] width 31 height 12
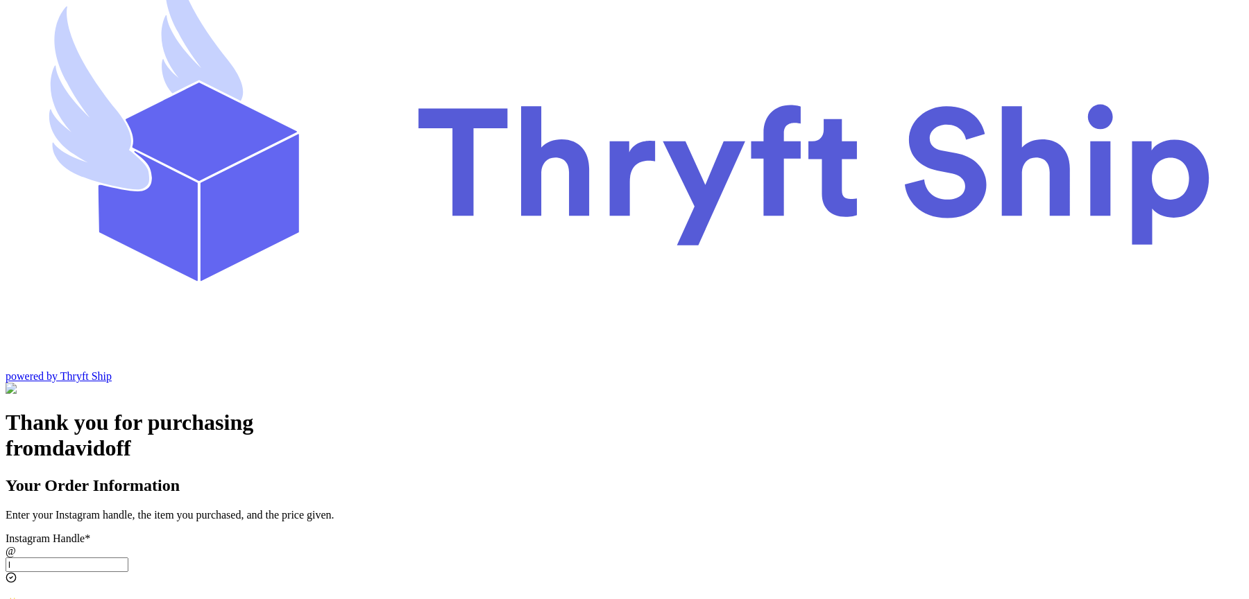
scroll to position [58, 0]
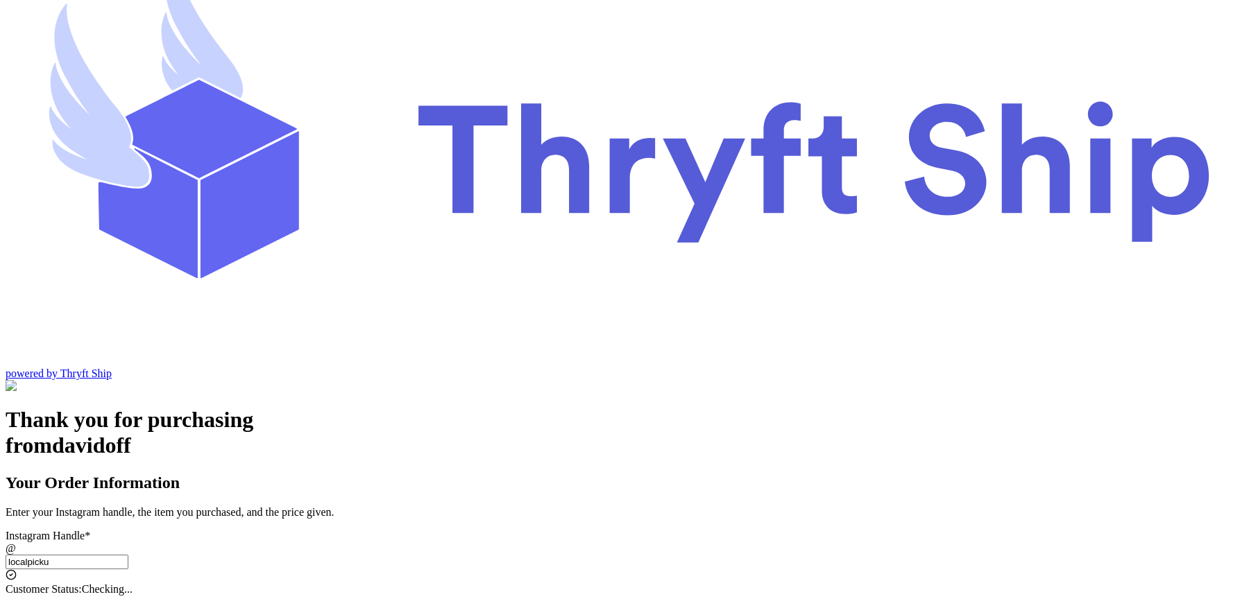
type input "localpickup"
select select "CA"
type input "[GEOGRAPHIC_DATA]"
type input "93013"
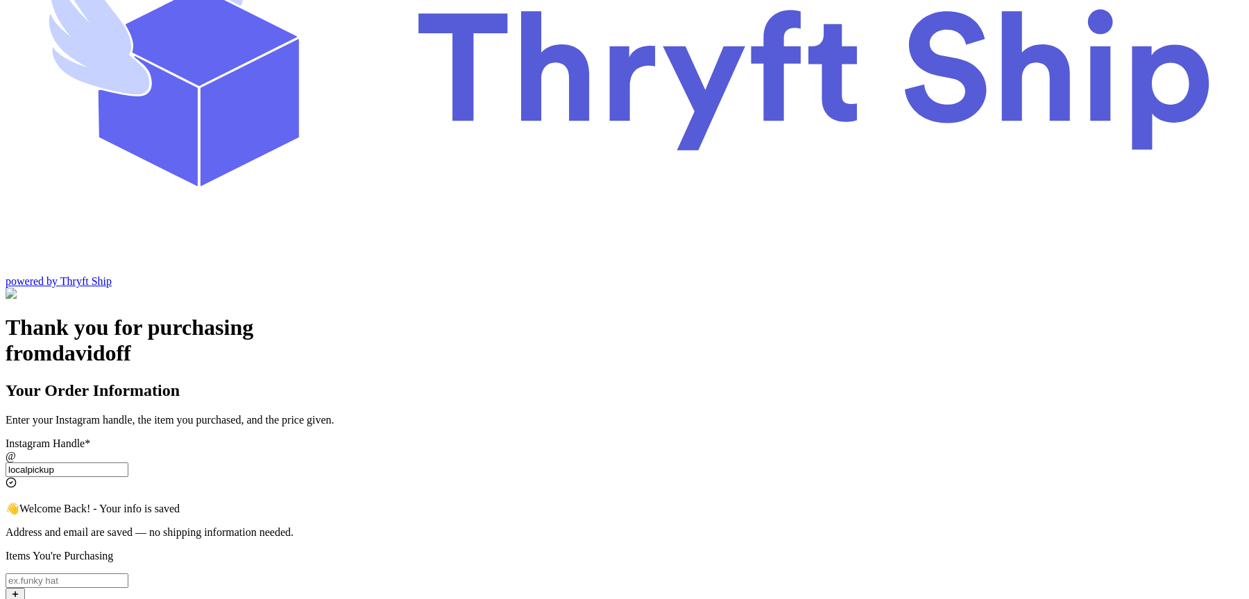
type input "localpickup"
click at [128, 574] on input "Switch to local pickup ([GEOGRAPHIC_DATA], [GEOGRAPHIC_DATA])" at bounding box center [67, 581] width 123 height 15
type input "Item 222"
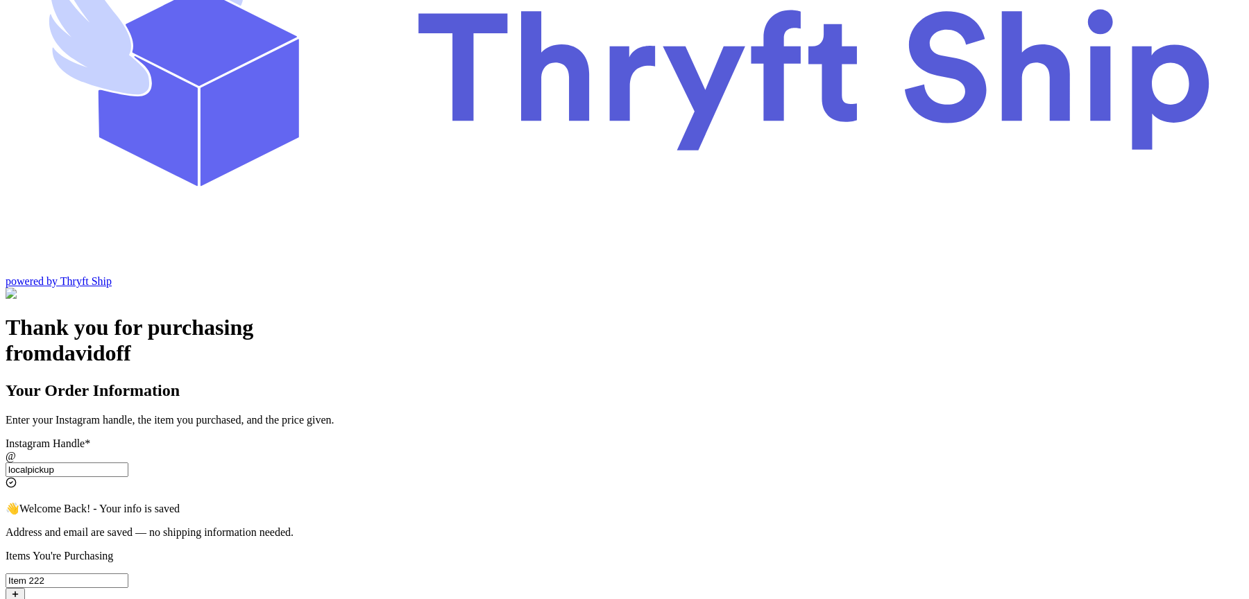
checkbox input "true"
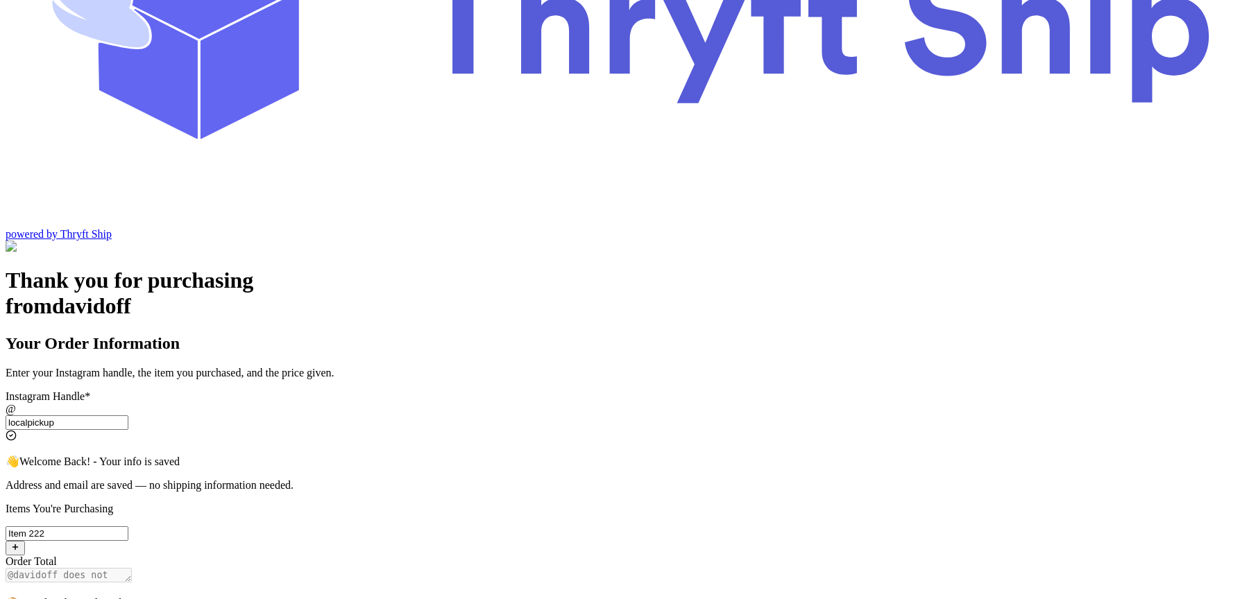
scroll to position [0, 0]
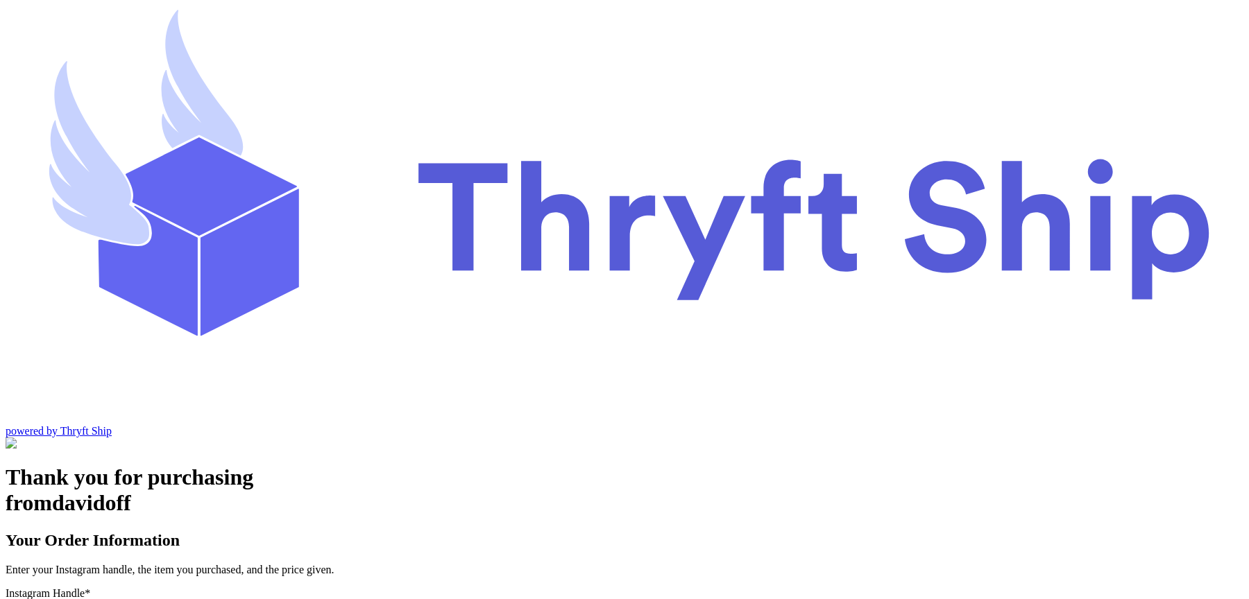
type input "localpickup"
checkbox input "true"
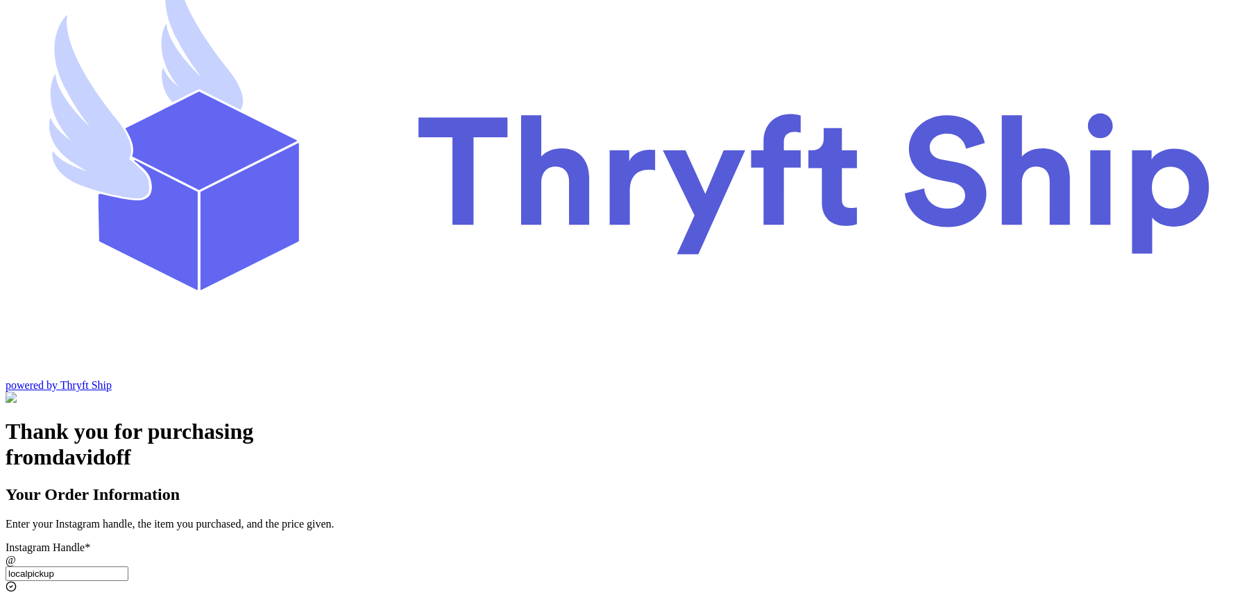
scroll to position [70, 0]
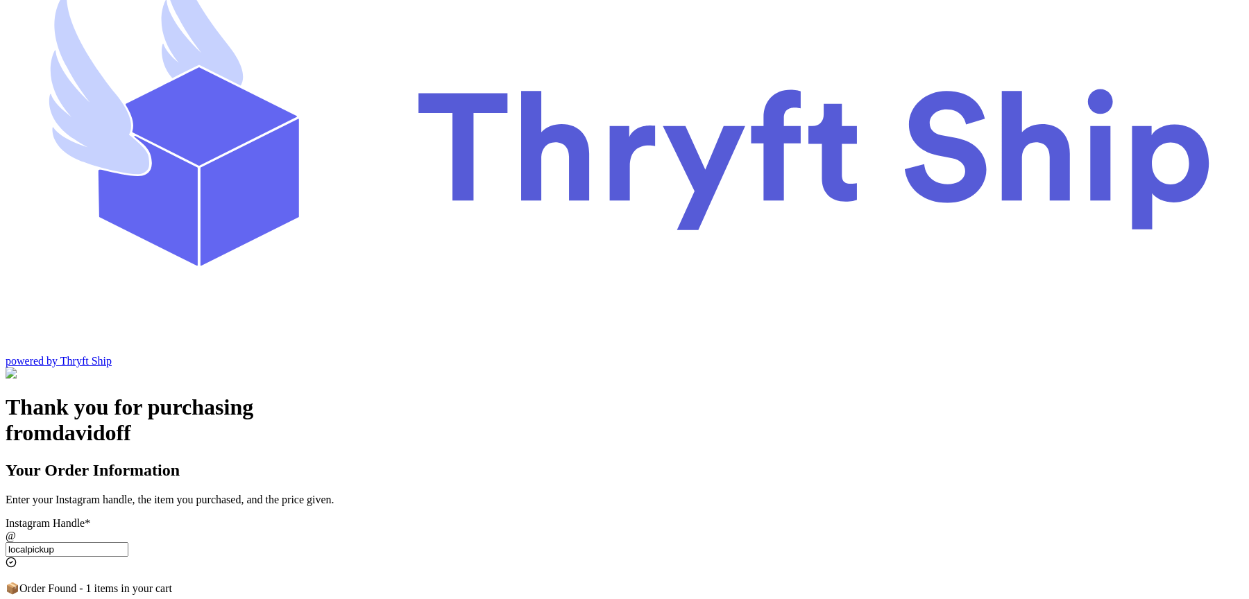
type input "localpickup"
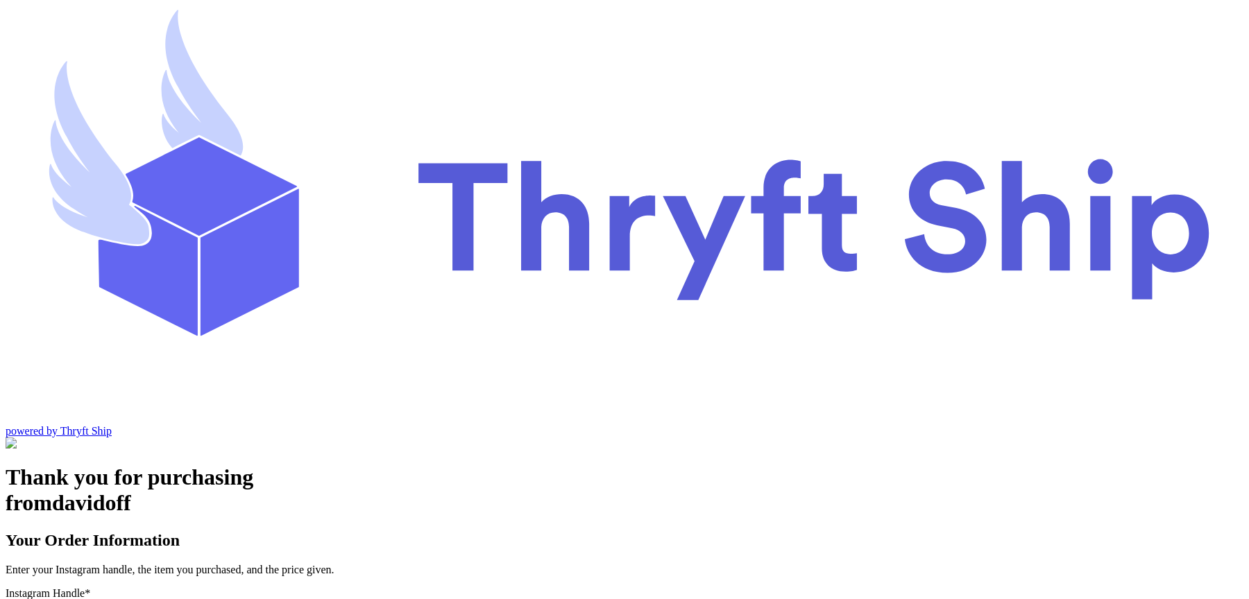
type input "localpickup"
checkbox input "true"
type input "localpickup"
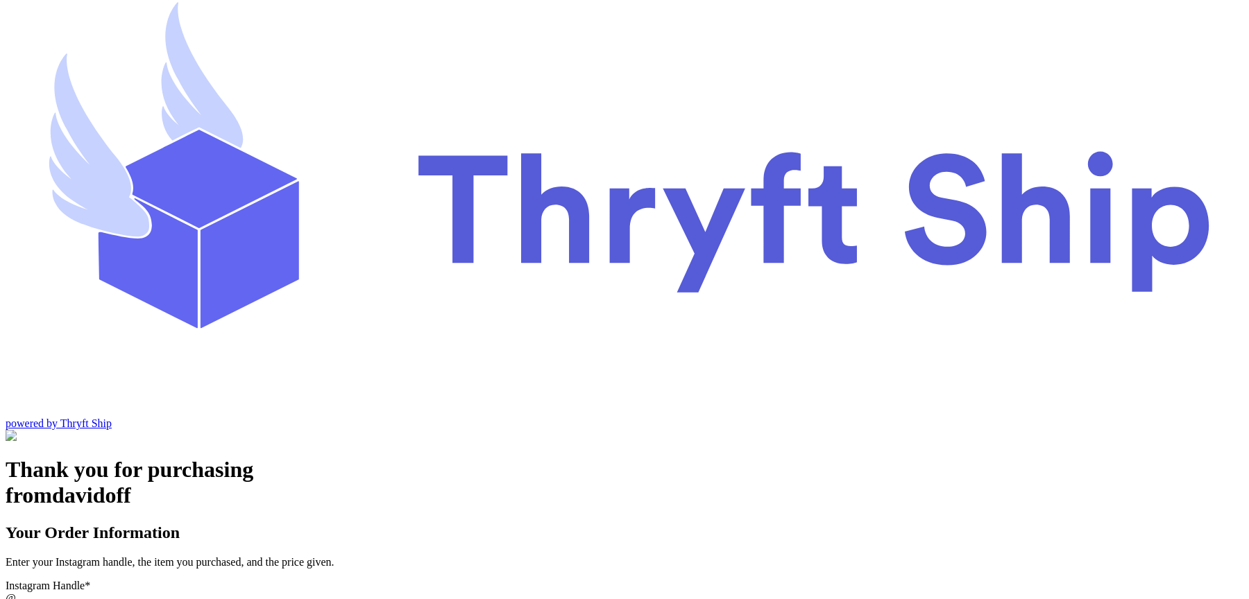
scroll to position [7, 0]
type input "localpicku"
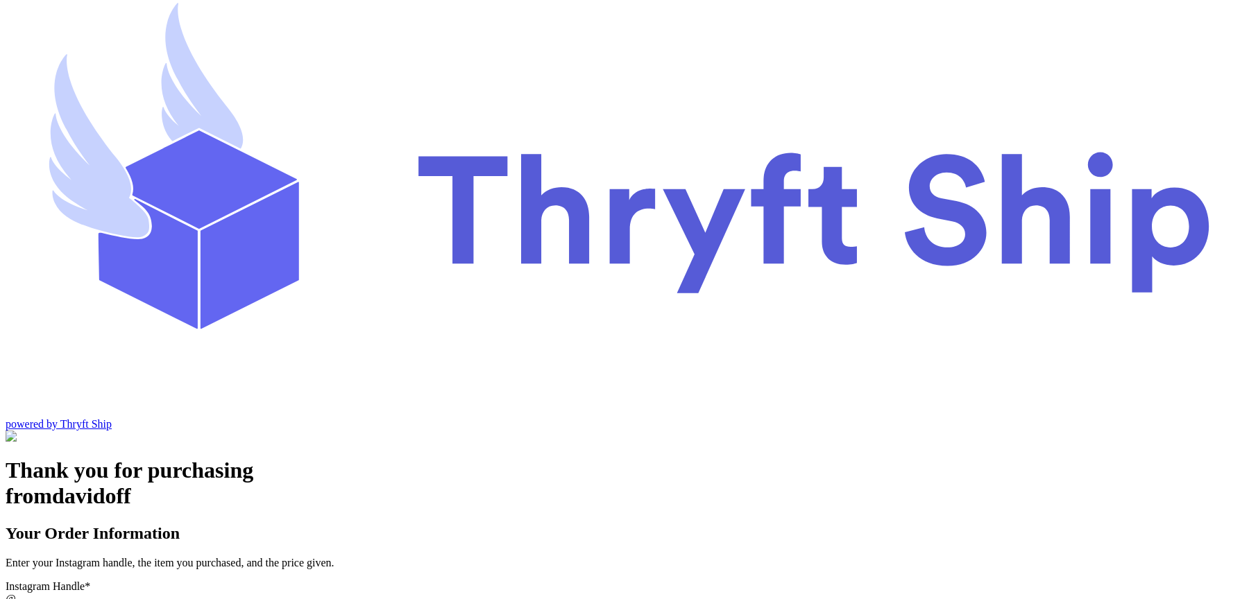
checkbox input "false"
select select "CA"
type input "localpickup"
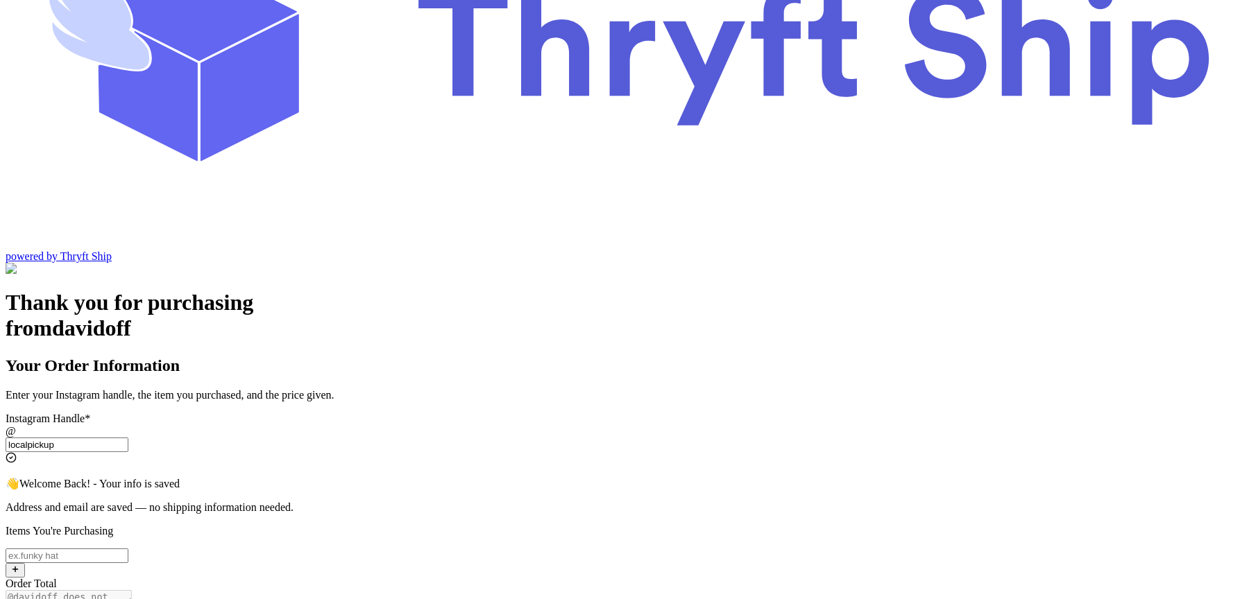
scroll to position [175, 0]
checkbox input "false"
select select "CA"
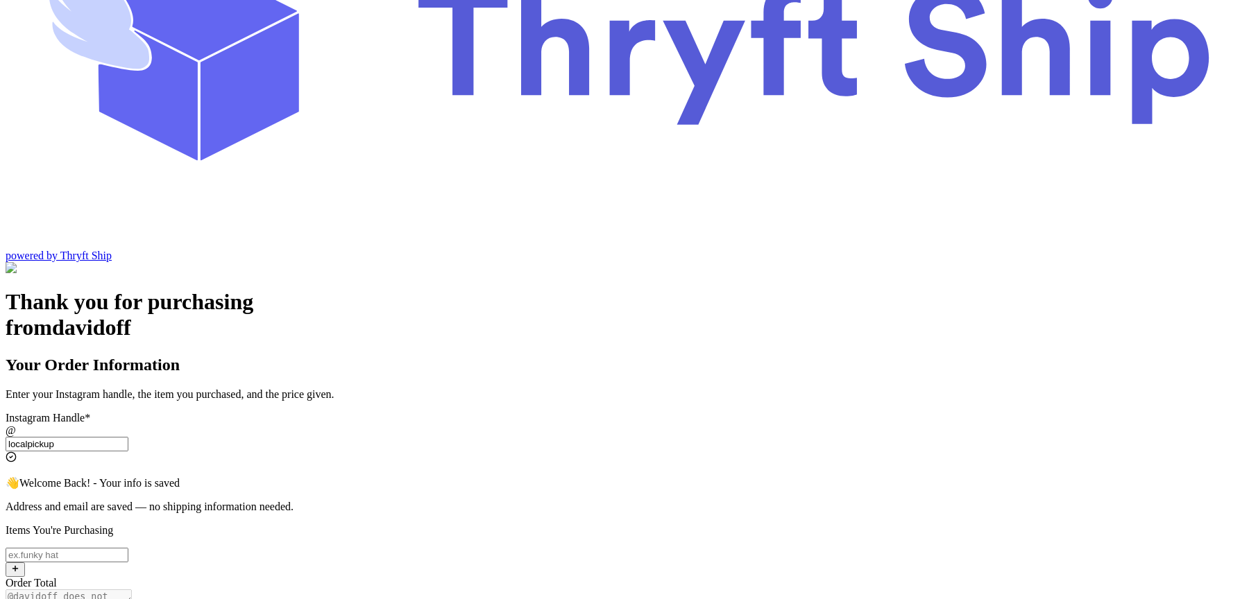
scroll to position [150, 0]
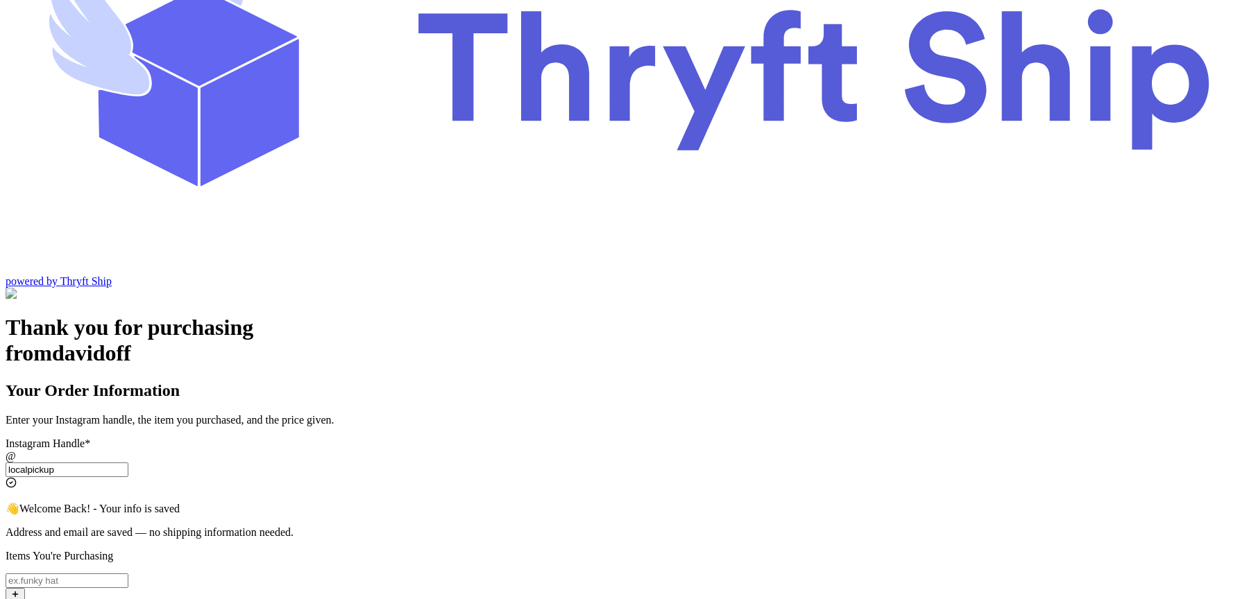
checkbox input "true"
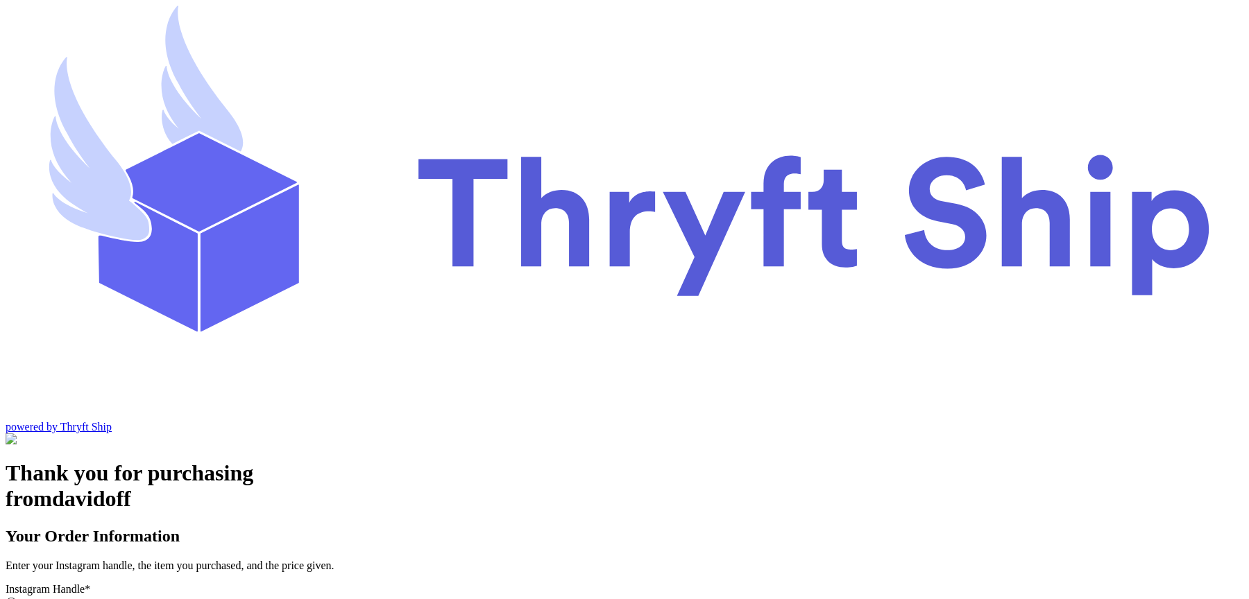
scroll to position [0, 0]
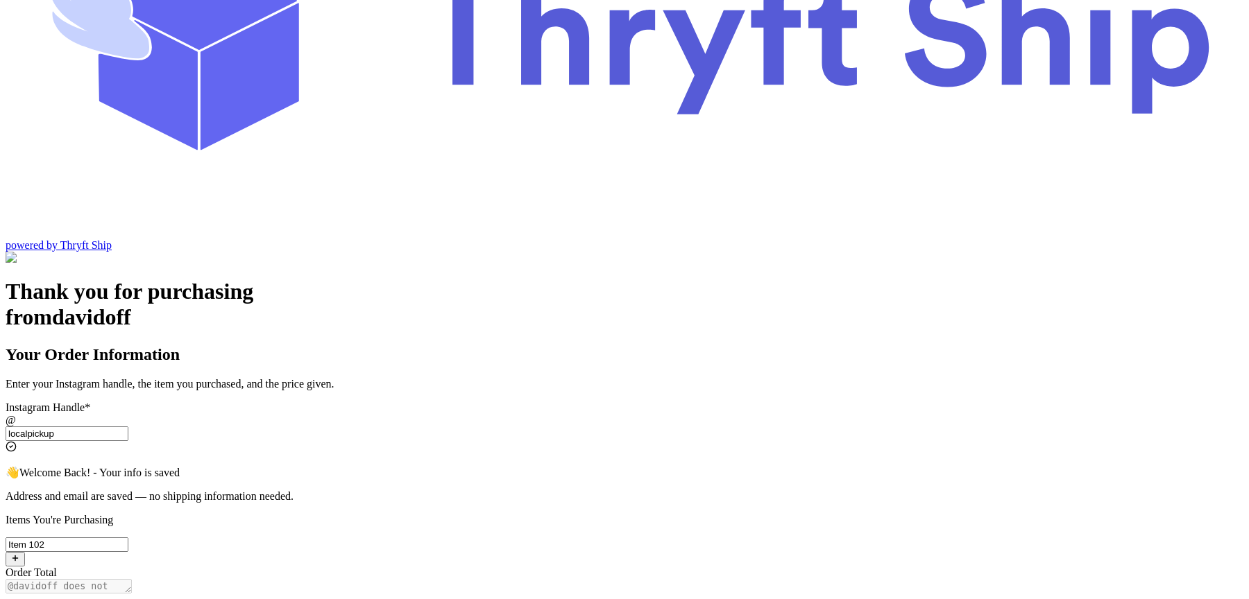
scroll to position [212, 0]
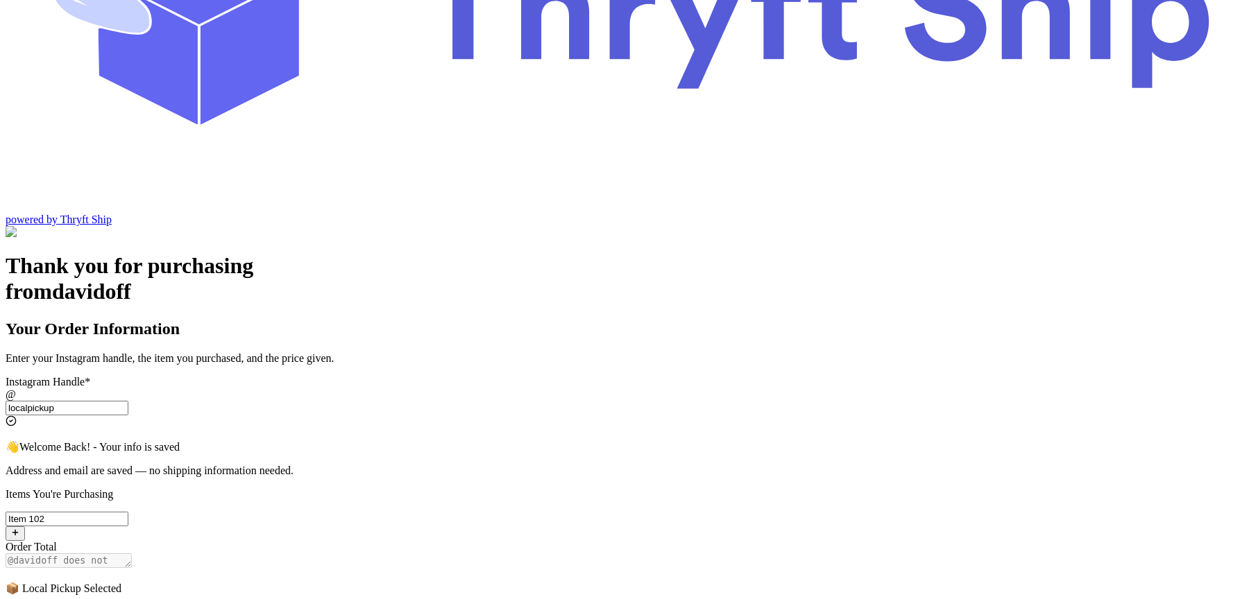
type input "Item 102"
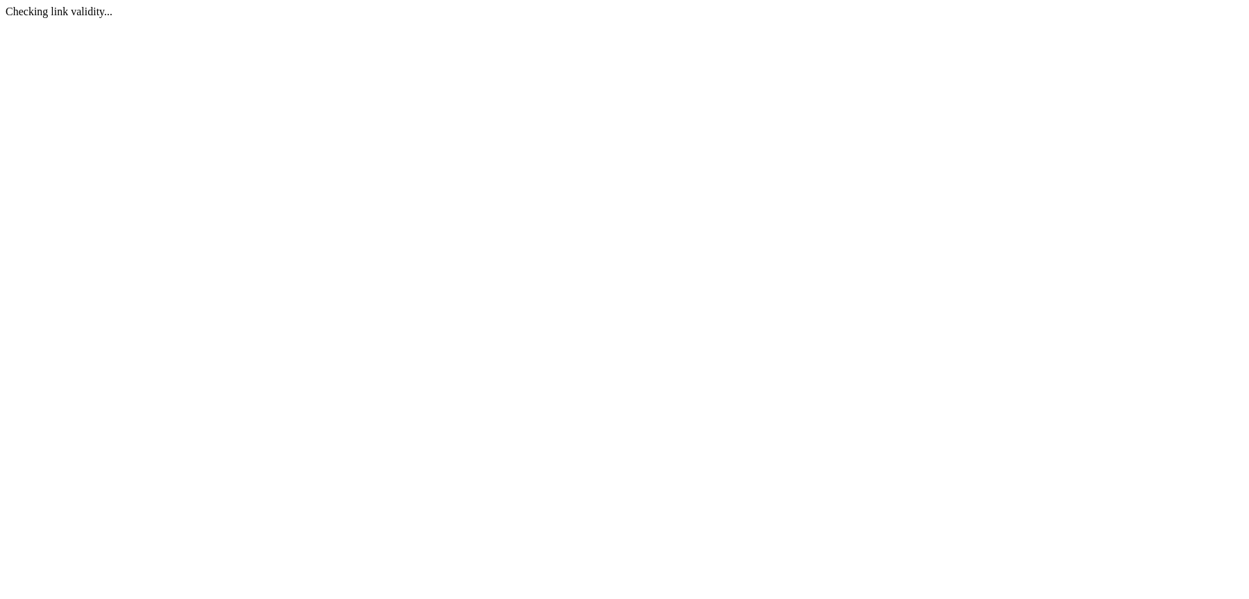
scroll to position [0, 0]
